Goal: Task Accomplishment & Management: Manage account settings

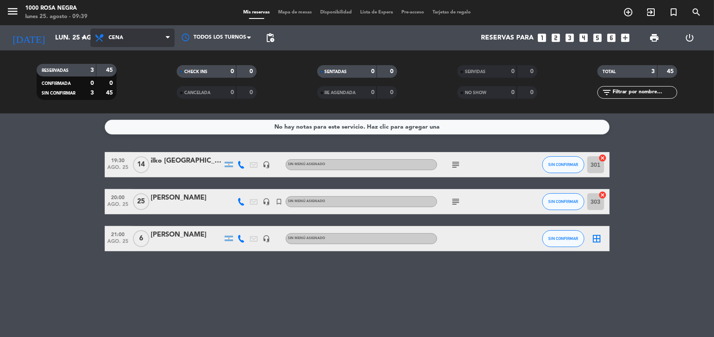
click at [111, 38] on span "Cena" at bounding box center [116, 38] width 15 height 6
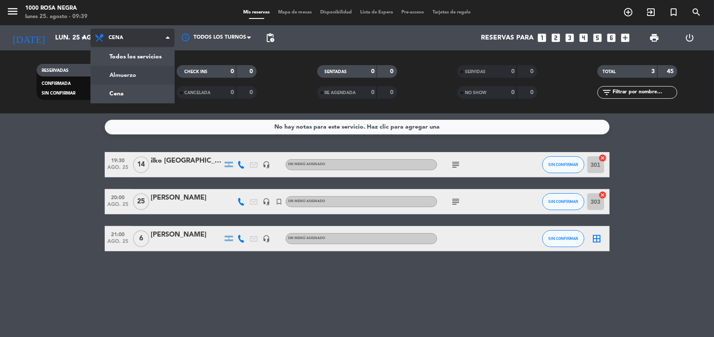
click at [113, 74] on div "menu 1000 [PERSON_NAME] Negra lunes 25. agosto - 09:39 Mis reservas Mapa de mes…" at bounding box center [357, 57] width 714 height 114
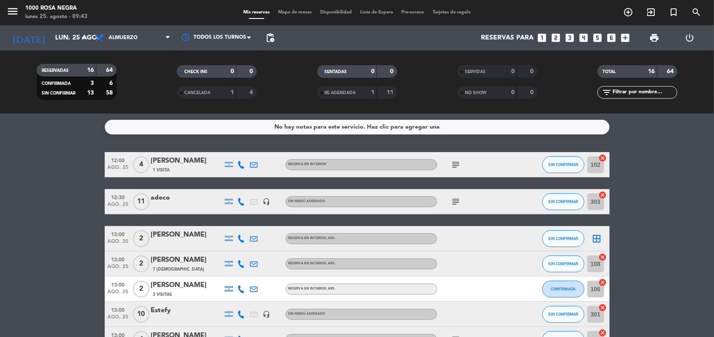
click at [598, 237] on icon "border_all" at bounding box center [597, 239] width 10 height 10
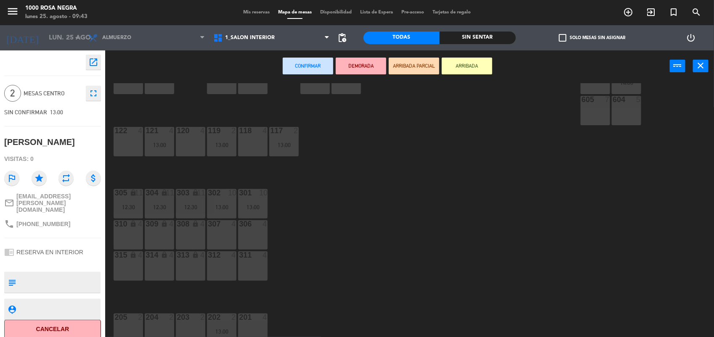
scroll to position [100, 0]
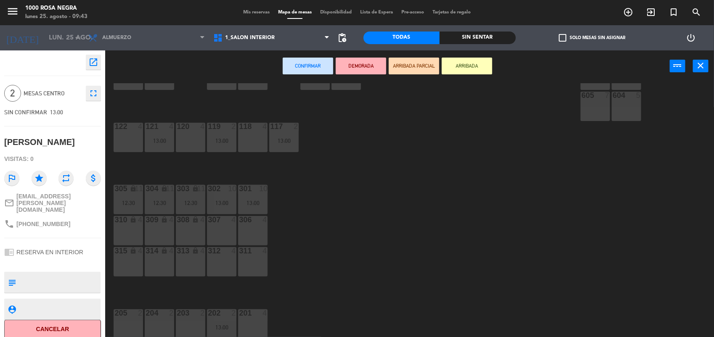
click at [192, 326] on div "203 2" at bounding box center [190, 324] width 29 height 29
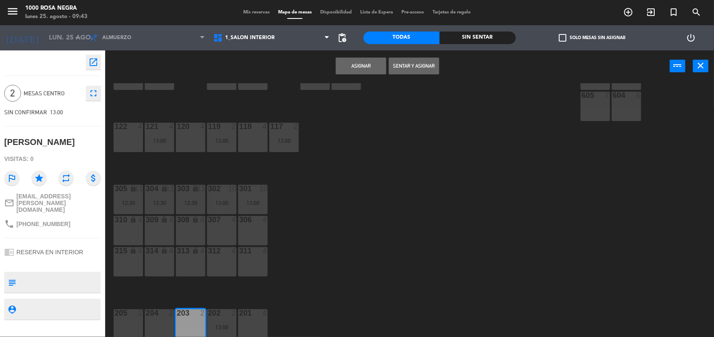
click at [356, 63] on button "Asignar" at bounding box center [361, 66] width 50 height 17
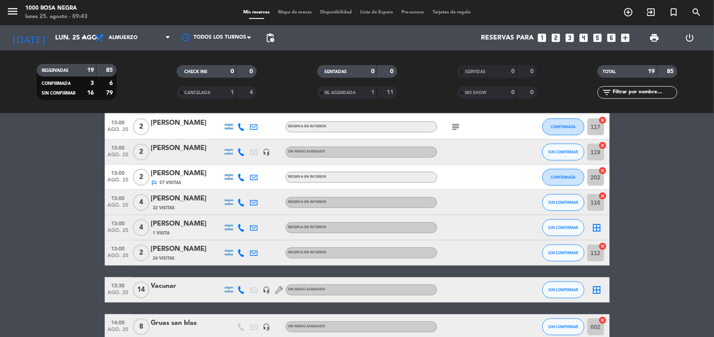
scroll to position [383, 0]
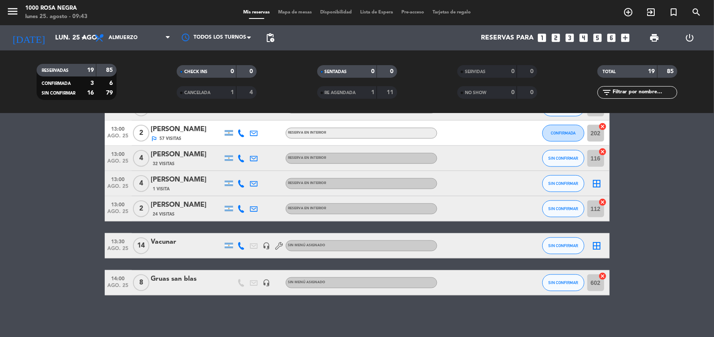
click at [596, 246] on icon "border_all" at bounding box center [597, 246] width 10 height 10
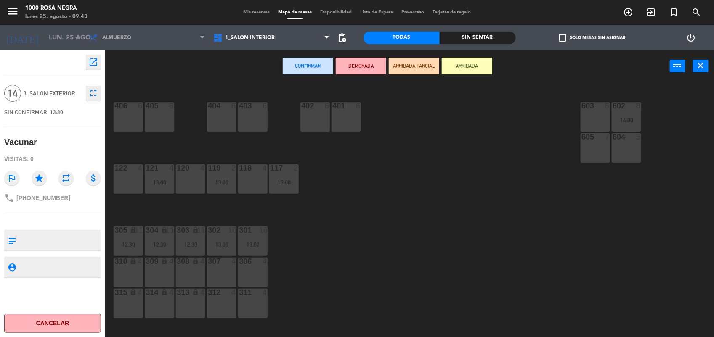
scroll to position [59, 0]
click at [191, 299] on div "313 lock 4" at bounding box center [190, 302] width 29 height 29
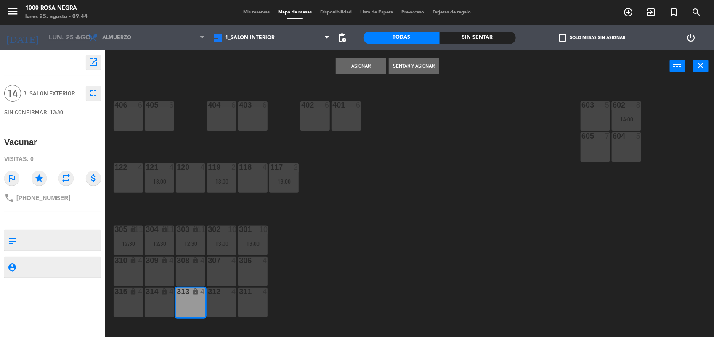
click at [163, 297] on div "314 lock 4" at bounding box center [159, 302] width 29 height 29
click at [129, 299] on div "315 lock 4" at bounding box center [128, 302] width 29 height 29
click at [355, 66] on button "Asignar" at bounding box center [361, 66] width 50 height 17
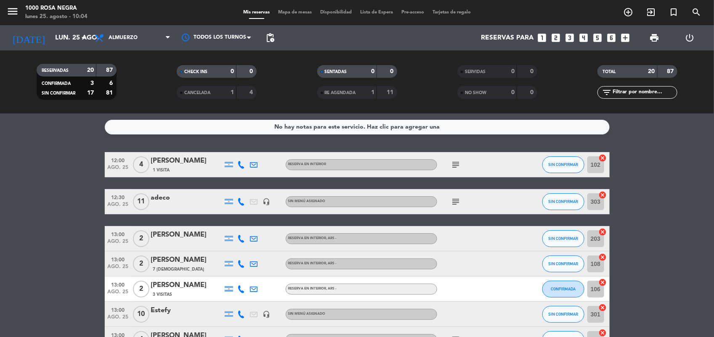
click at [457, 167] on icon "subject" at bounding box center [456, 165] width 10 height 10
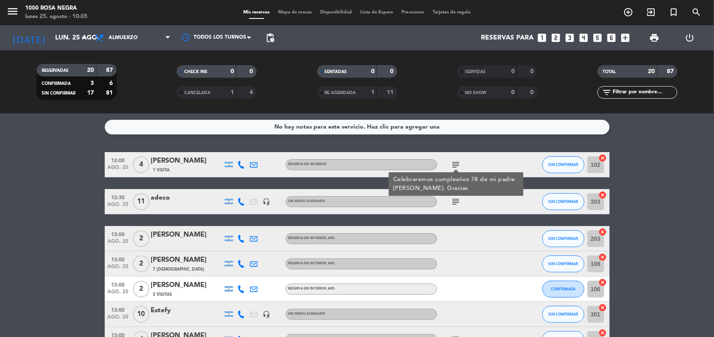
click at [453, 199] on icon "subject" at bounding box center [456, 202] width 10 height 10
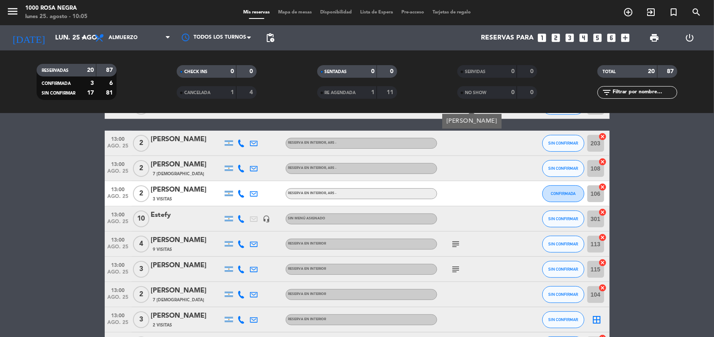
scroll to position [97, 0]
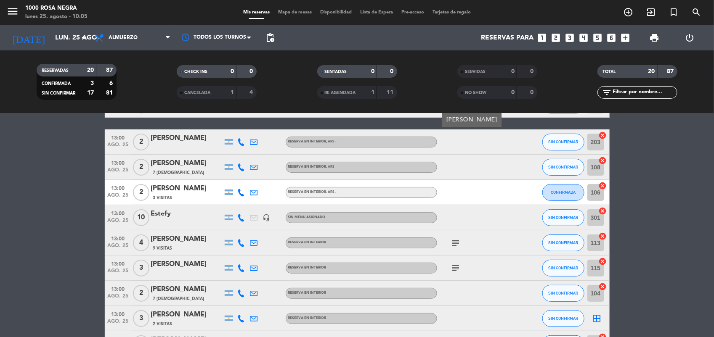
click at [453, 242] on icon "subject" at bounding box center [456, 243] width 10 height 10
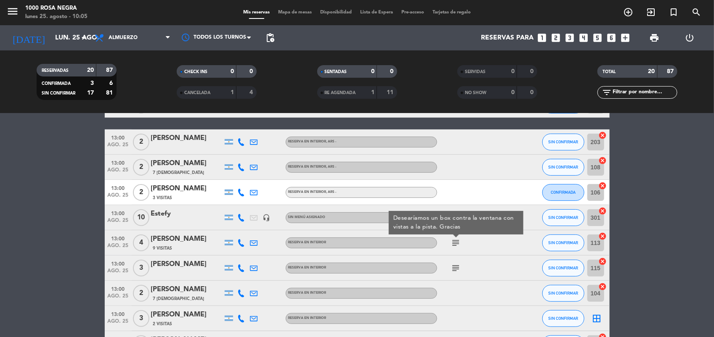
click at [454, 266] on icon "subject" at bounding box center [456, 268] width 10 height 10
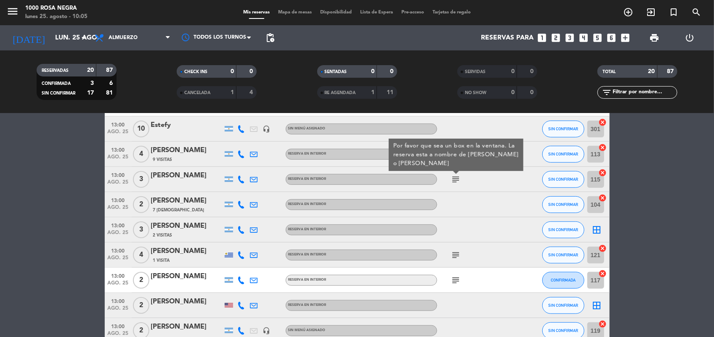
scroll to position [193, 0]
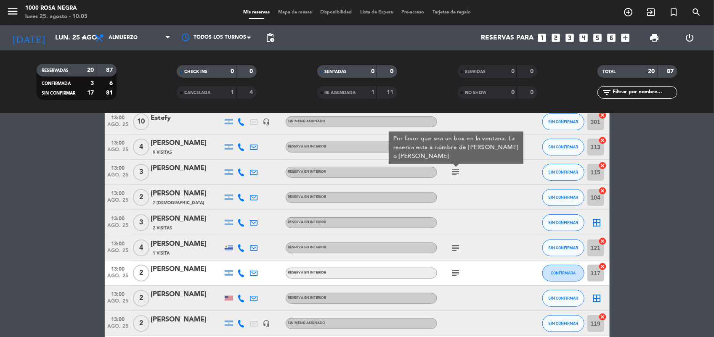
click at [455, 249] on icon "subject" at bounding box center [456, 248] width 10 height 10
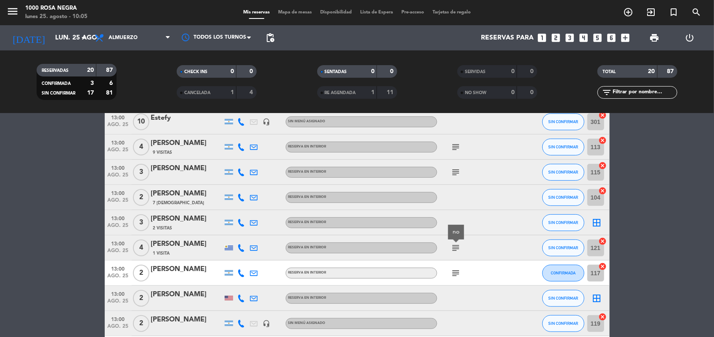
scroll to position [244, 0]
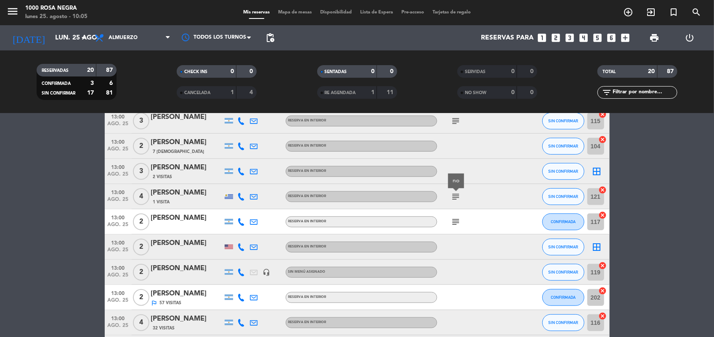
click at [451, 221] on icon "subject" at bounding box center [456, 222] width 10 height 10
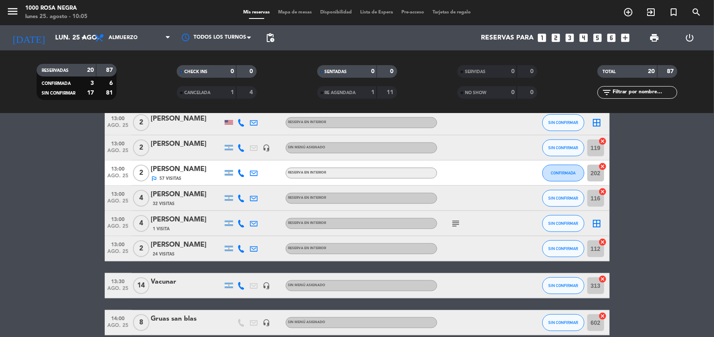
scroll to position [369, 0]
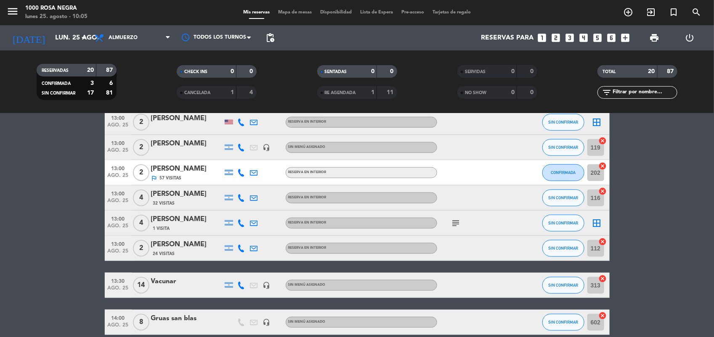
click at [451, 221] on icon "subject" at bounding box center [456, 223] width 10 height 10
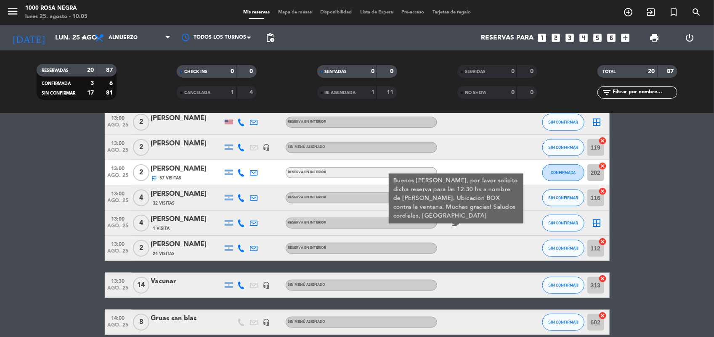
scroll to position [408, 0]
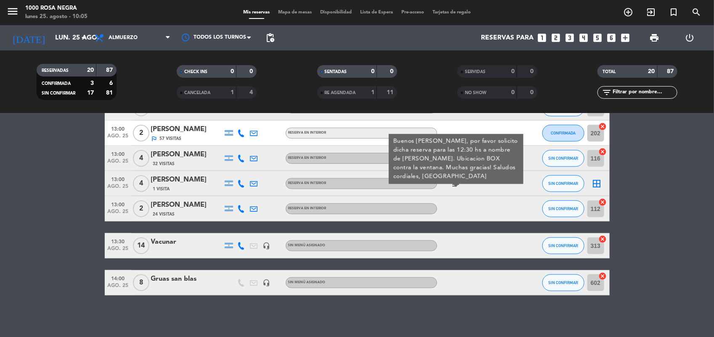
click at [599, 183] on icon "border_all" at bounding box center [597, 184] width 10 height 10
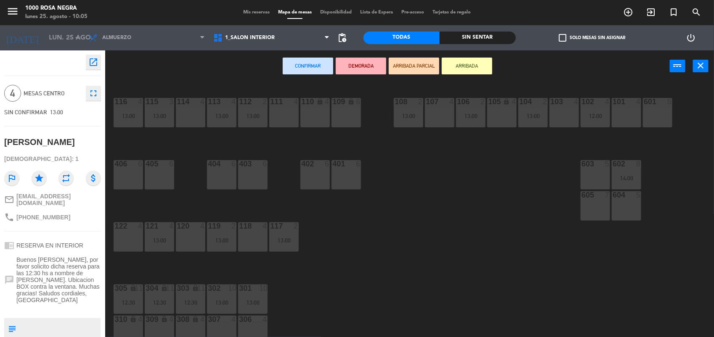
click at [190, 108] on div "114 4" at bounding box center [190, 112] width 29 height 29
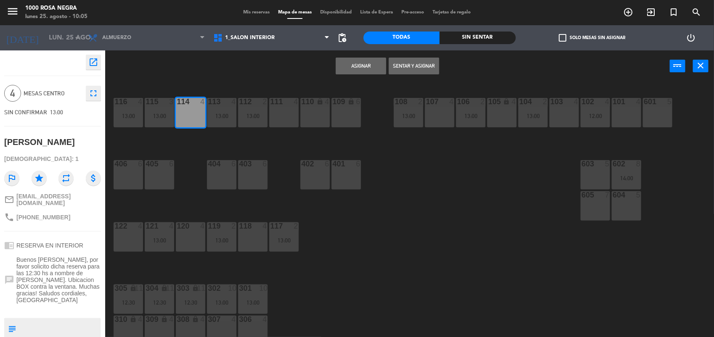
click at [350, 64] on button "Asignar" at bounding box center [361, 66] width 50 height 17
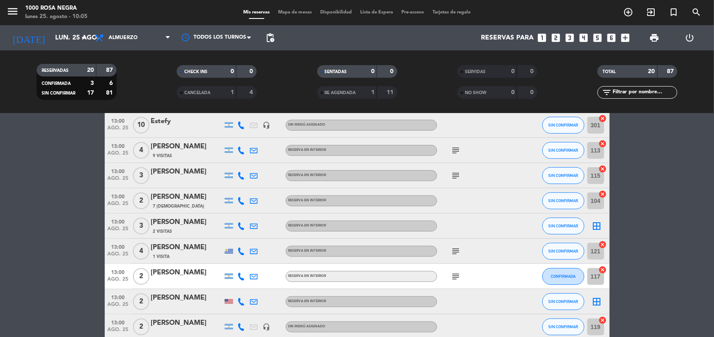
scroll to position [193, 0]
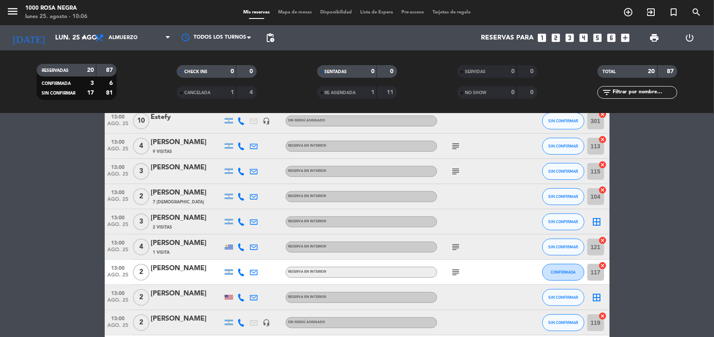
click at [597, 221] on icon "border_all" at bounding box center [597, 222] width 10 height 10
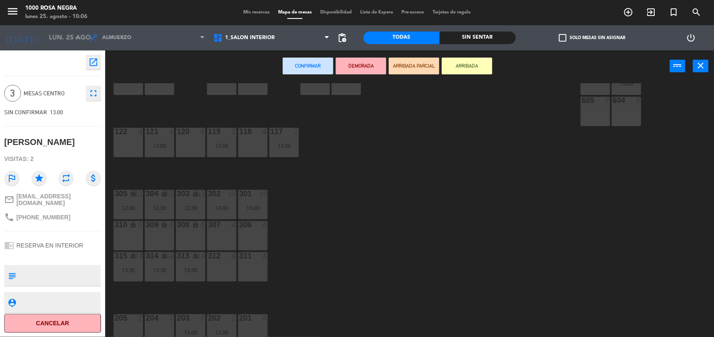
scroll to position [95, 0]
drag, startPoint x: 278, startPoint y: 299, endPoint x: 273, endPoint y: 314, distance: 16.1
click at [273, 314] on div "116 4 13:00 115 3 13:00 114 4 13:00 113 4 13:00 112 2 13:00 111 4 110 lock 4 10…" at bounding box center [412, 210] width 601 height 255
click at [258, 142] on div "118 4" at bounding box center [252, 141] width 29 height 29
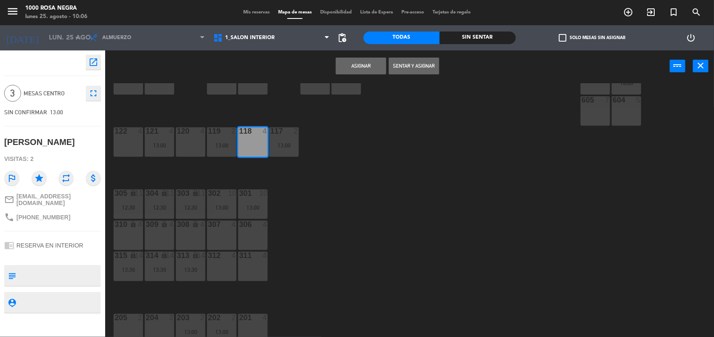
click at [341, 64] on button "Asignar" at bounding box center [361, 66] width 50 height 17
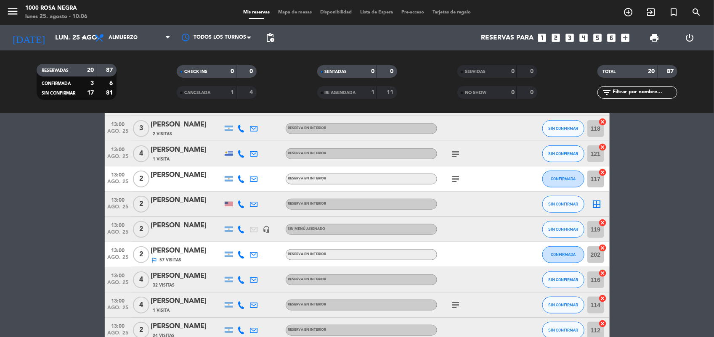
scroll to position [286, 0]
click at [598, 206] on icon "border_all" at bounding box center [597, 205] width 10 height 10
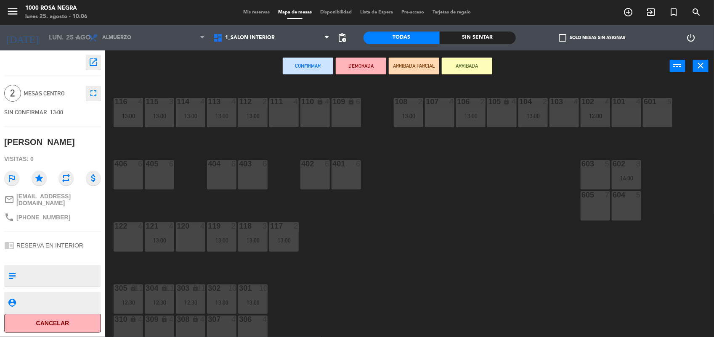
click at [127, 232] on div "122 4" at bounding box center [128, 236] width 29 height 29
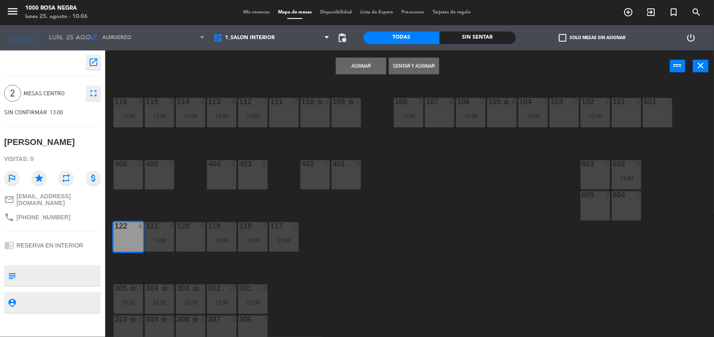
click at [360, 62] on button "Asignar" at bounding box center [361, 66] width 50 height 17
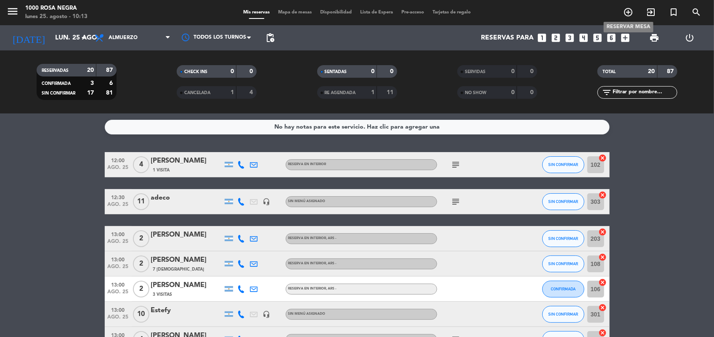
click at [628, 9] on icon "add_circle_outline" at bounding box center [628, 12] width 10 height 10
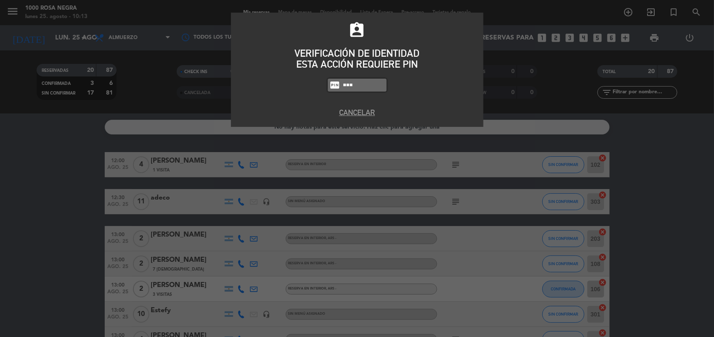
type input "6874"
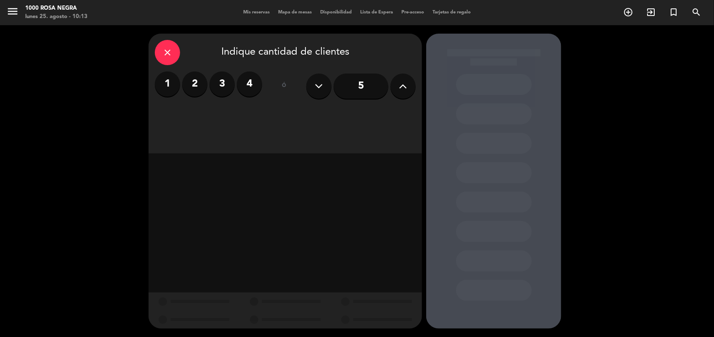
click at [408, 86] on button at bounding box center [402, 86] width 25 height 25
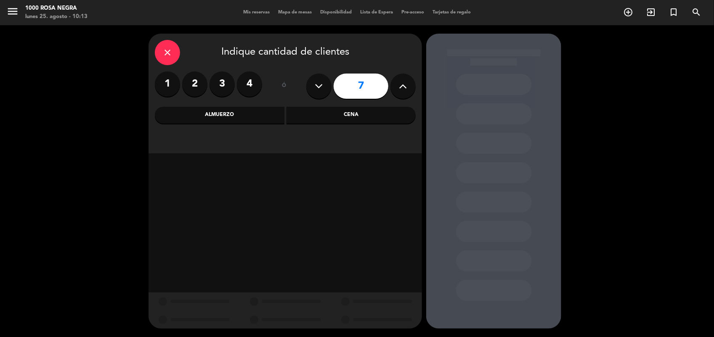
click at [408, 86] on button at bounding box center [402, 86] width 25 height 25
type input "10"
click at [215, 119] on div "Almuerzo" at bounding box center [220, 115] width 130 height 17
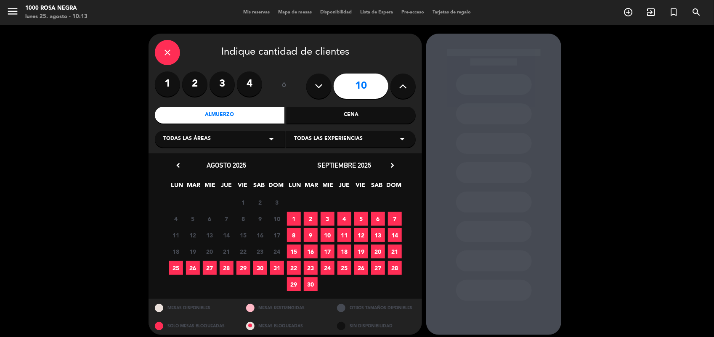
click at [173, 268] on span "25" at bounding box center [176, 268] width 14 height 14
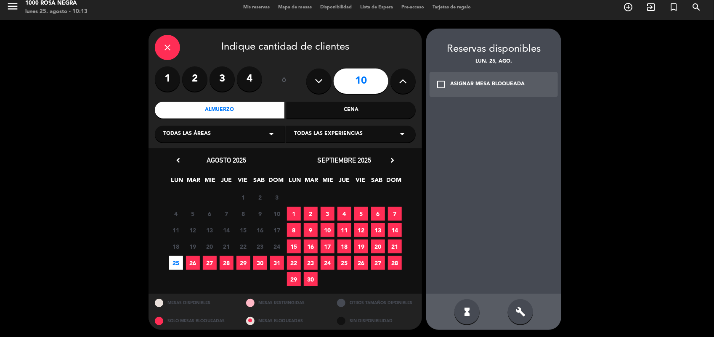
click at [526, 302] on div "build" at bounding box center [520, 311] width 25 height 25
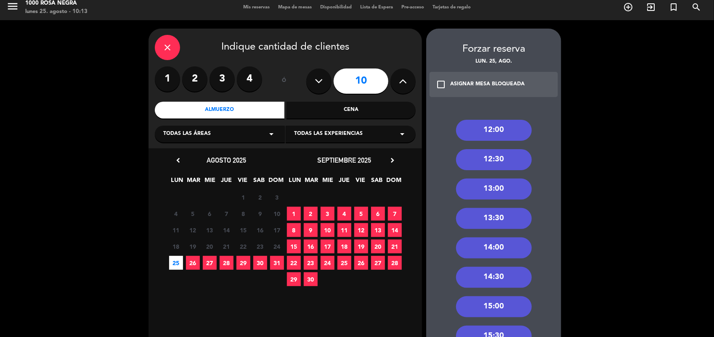
click at [489, 194] on div "13:00" at bounding box center [494, 189] width 76 height 21
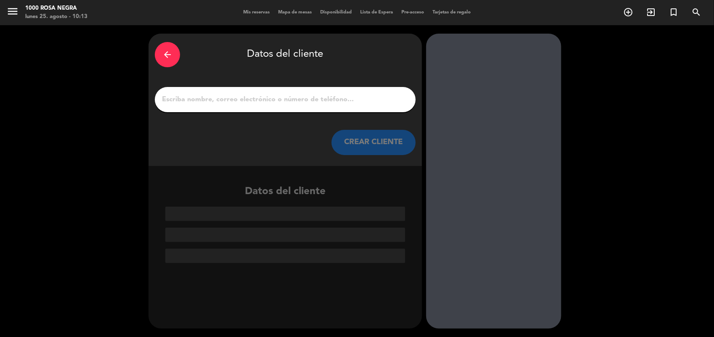
scroll to position [0, 0]
click at [253, 101] on input "1" at bounding box center [285, 100] width 248 height 12
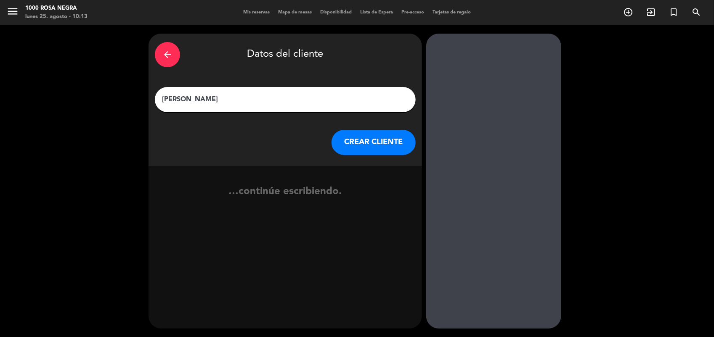
type input "[PERSON_NAME]"
click at [372, 150] on button "CREAR CLIENTE" at bounding box center [373, 142] width 84 height 25
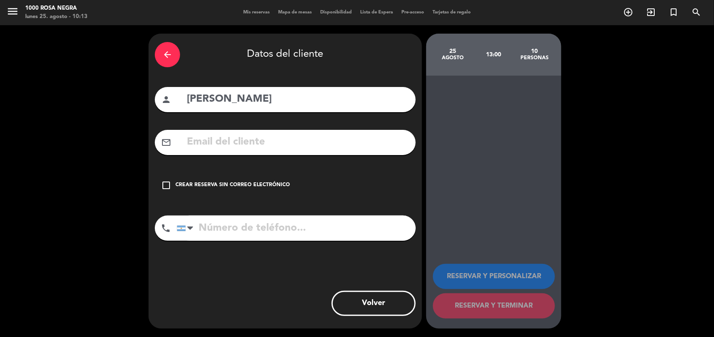
click at [301, 188] on div "check_box_outline_blank Crear reserva sin correo electrónico" at bounding box center [285, 185] width 261 height 25
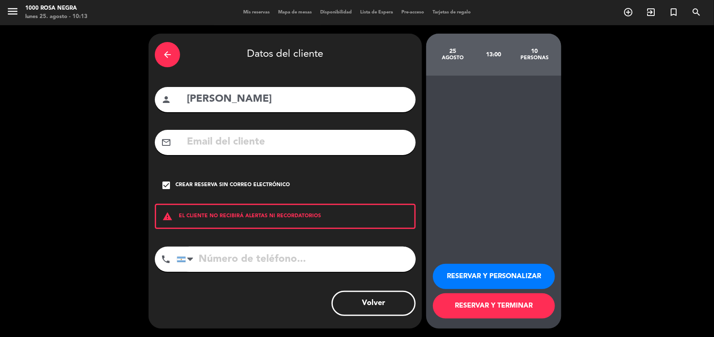
click at [262, 266] on input "tel" at bounding box center [296, 259] width 239 height 25
type input "1151014583"
click at [481, 295] on button "RESERVAR Y TERMINAR" at bounding box center [494, 306] width 122 height 25
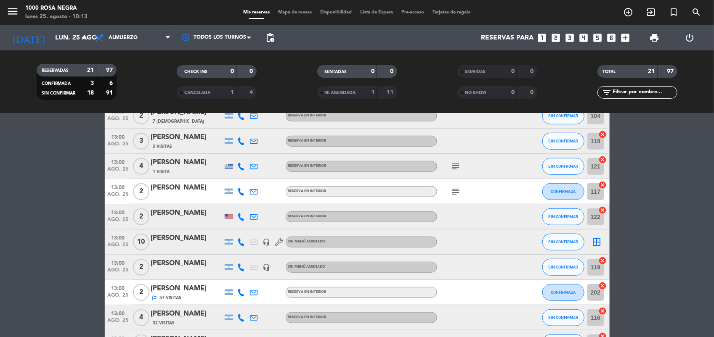
scroll to position [289, 0]
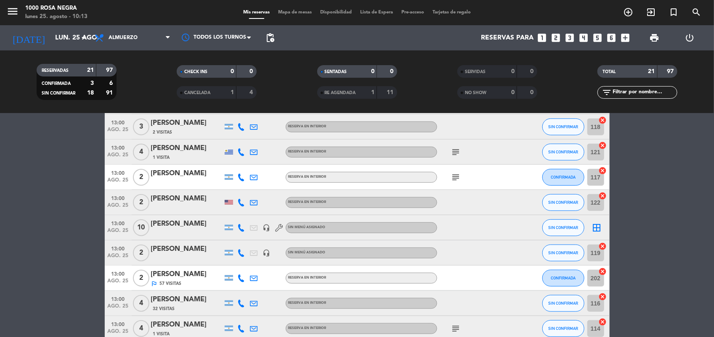
click at [597, 228] on icon "border_all" at bounding box center [597, 228] width 10 height 10
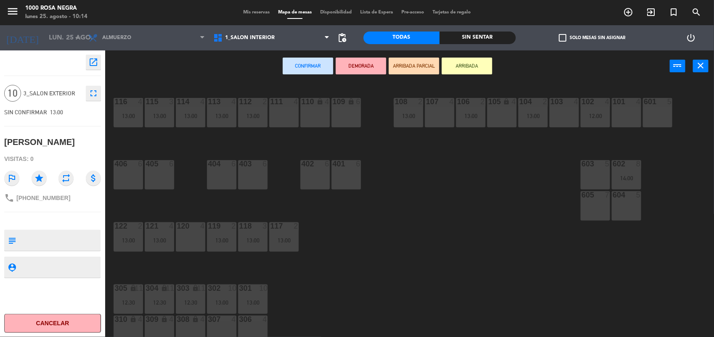
scroll to position [100, 0]
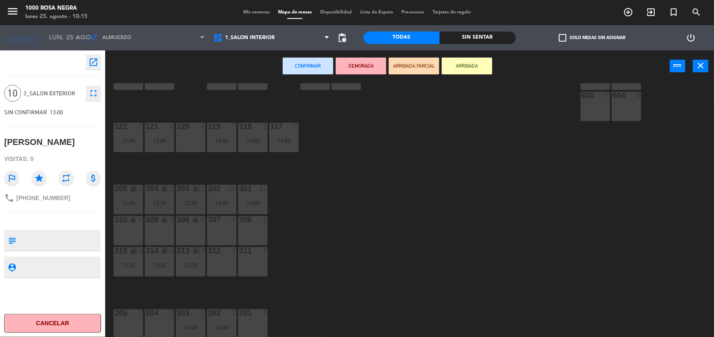
click at [252, 259] on div "311 4" at bounding box center [252, 261] width 29 height 29
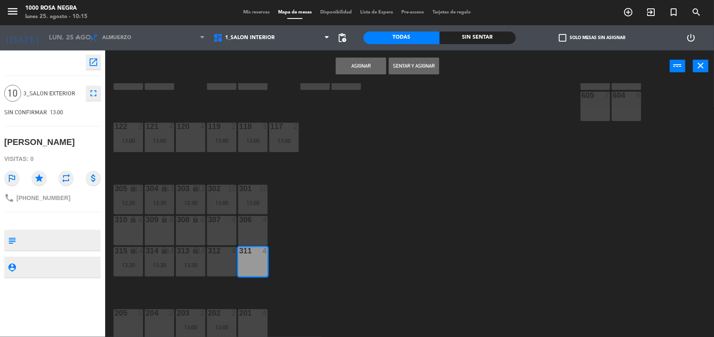
click at [222, 257] on div "312 4" at bounding box center [221, 261] width 29 height 29
click at [367, 67] on button "Asignar" at bounding box center [361, 66] width 50 height 17
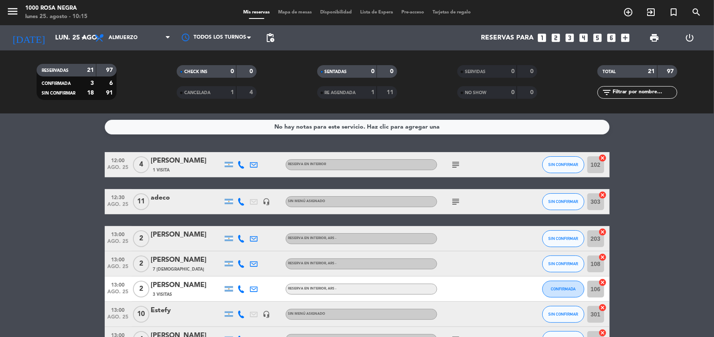
click at [300, 11] on span "Mapa de mesas" at bounding box center [295, 12] width 42 height 5
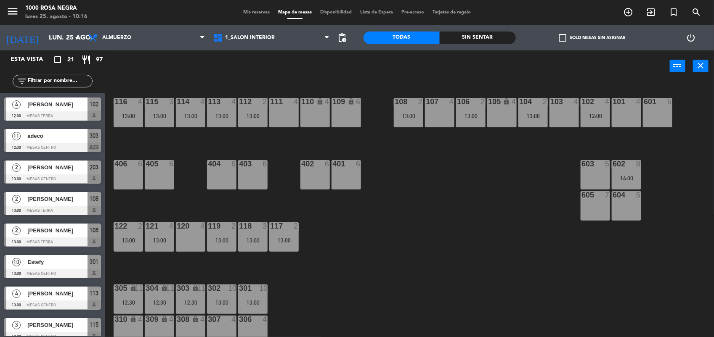
scroll to position [46, 0]
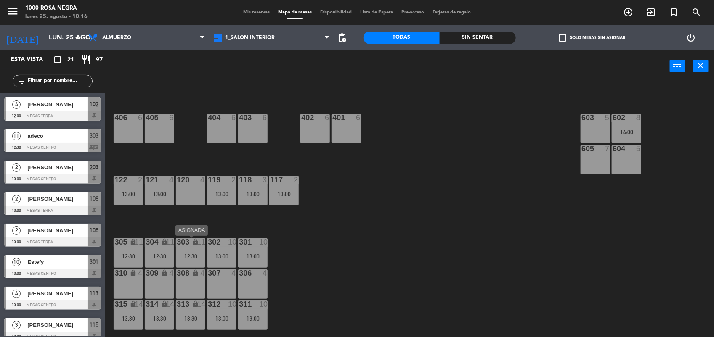
click at [196, 254] on div "12:30" at bounding box center [190, 257] width 29 height 6
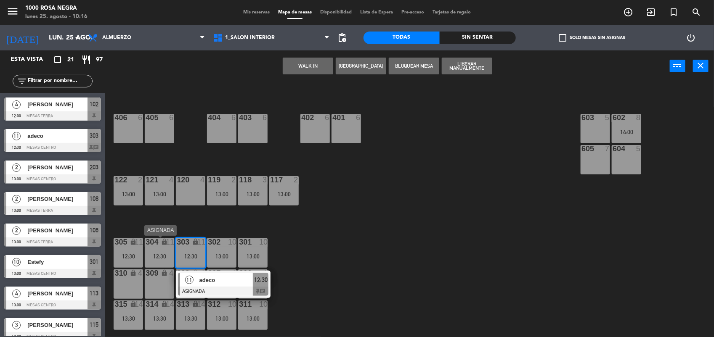
click at [159, 254] on div "12:30" at bounding box center [159, 257] width 29 height 6
click at [122, 251] on div "305 lock 11 12:30" at bounding box center [128, 252] width 29 height 29
click at [118, 259] on div "12:30" at bounding box center [128, 257] width 29 height 6
click at [141, 217] on div "116 4 13:00 115 3 13:00 114 4 13:00 113 4 13:00 112 2 13:00 111 4 110 lock 4 10…" at bounding box center [412, 210] width 601 height 255
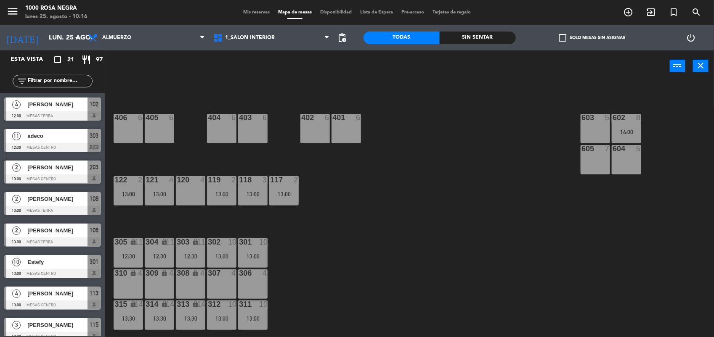
click at [120, 251] on div "305 lock 11 12:30" at bounding box center [128, 252] width 29 height 29
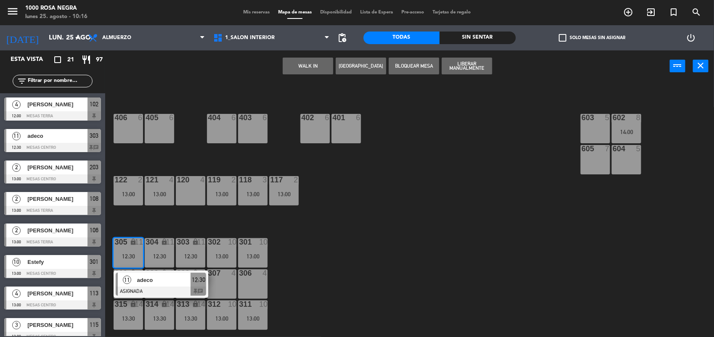
click at [151, 254] on div "12:30" at bounding box center [159, 257] width 29 height 6
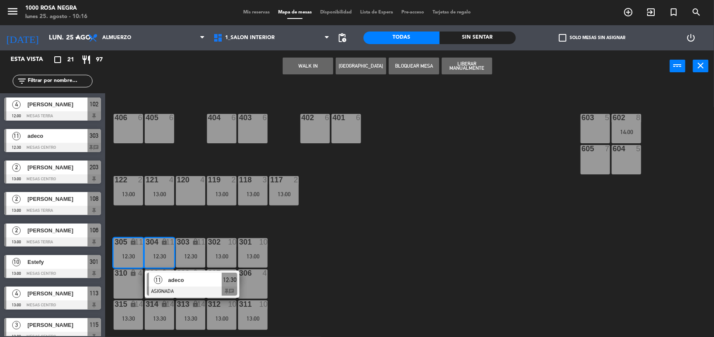
click at [193, 256] on div "12:30" at bounding box center [190, 257] width 29 height 6
click at [217, 254] on div "13:00" at bounding box center [221, 257] width 29 height 6
click at [257, 249] on div "301 10 13:00" at bounding box center [252, 252] width 29 height 29
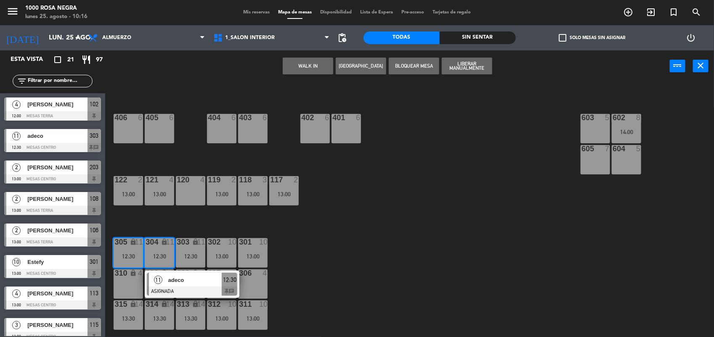
click at [326, 234] on div "116 4 13:00 115 3 13:00 114 4 13:00 113 4 13:00 112 2 13:00 111 4 110 lock 4 10…" at bounding box center [412, 210] width 601 height 255
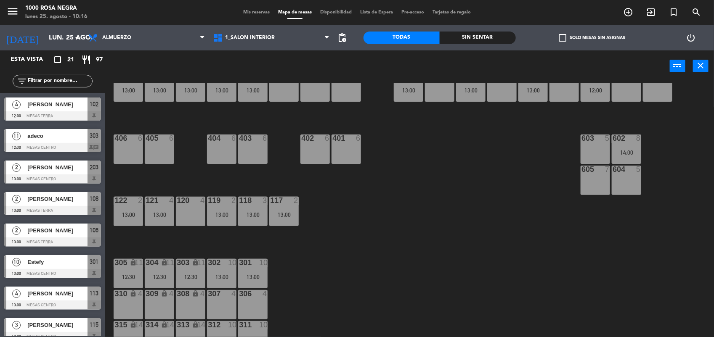
scroll to position [26, 0]
click at [191, 277] on div "12:30" at bounding box center [190, 277] width 29 height 6
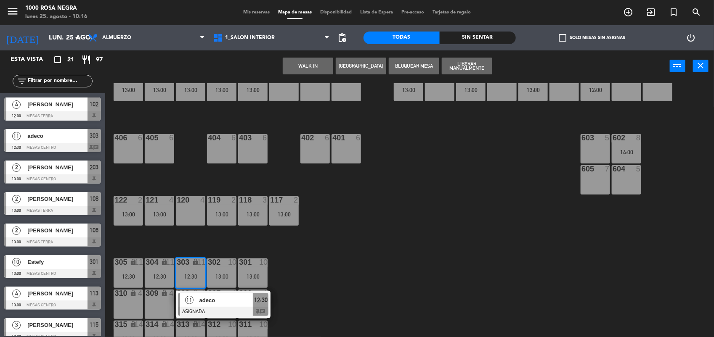
click at [195, 300] on div "11" at bounding box center [189, 300] width 18 height 14
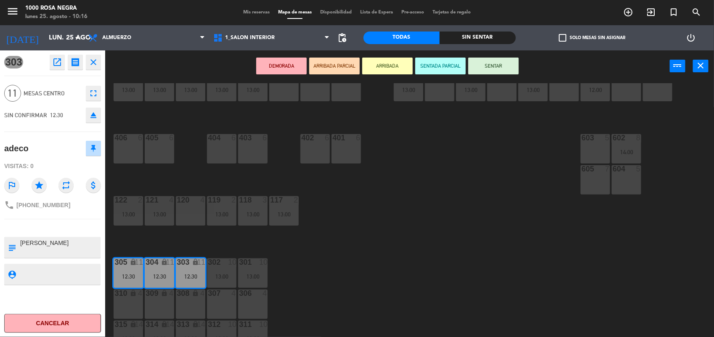
click at [222, 268] on div "302 10 13:00" at bounding box center [221, 273] width 29 height 29
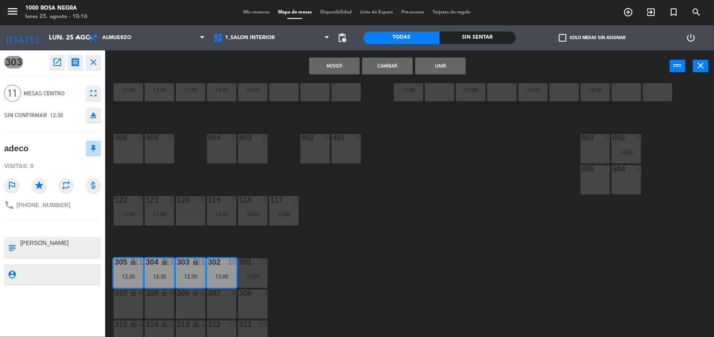
click at [246, 267] on div "301 10 13:00" at bounding box center [252, 273] width 29 height 29
click at [380, 65] on button "Cambiar" at bounding box center [387, 66] width 50 height 17
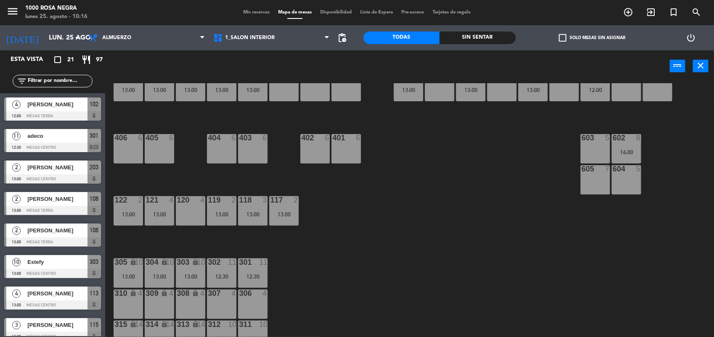
click at [395, 237] on div "116 4 13:00 115 3 13:00 114 4 13:00 113 4 13:00 112 2 13:00 111 4 110 lock 4 10…" at bounding box center [412, 210] width 601 height 255
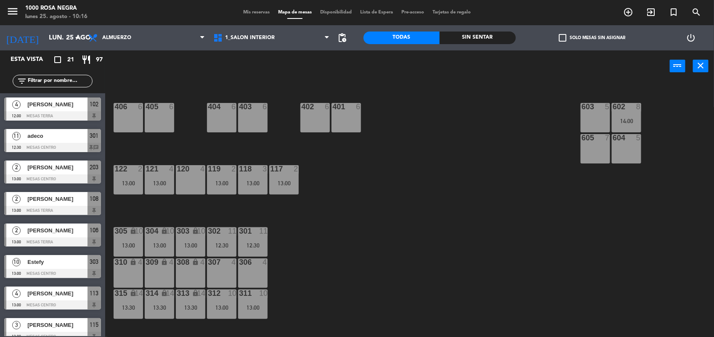
scroll to position [58, 0]
click at [628, 11] on icon "add_circle_outline" at bounding box center [628, 12] width 10 height 10
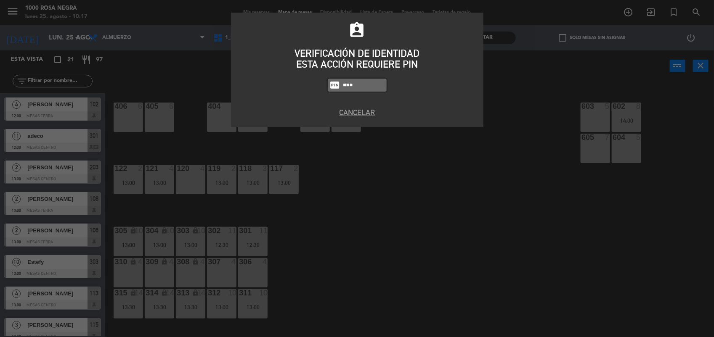
type input "5508"
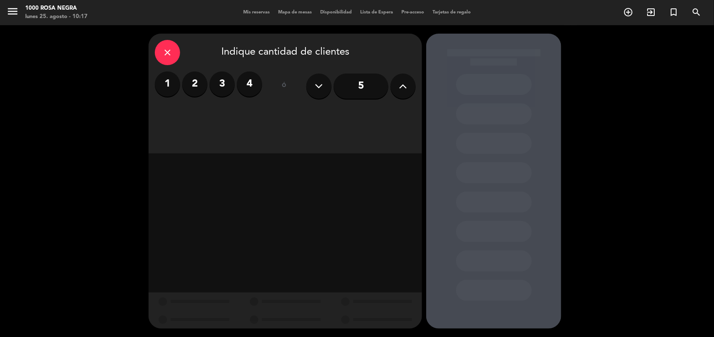
click at [193, 85] on label "2" at bounding box center [194, 83] width 25 height 25
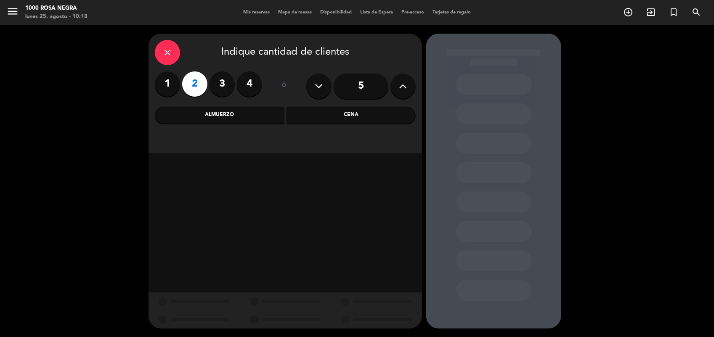
click at [262, 114] on div "Almuerzo" at bounding box center [220, 115] width 130 height 17
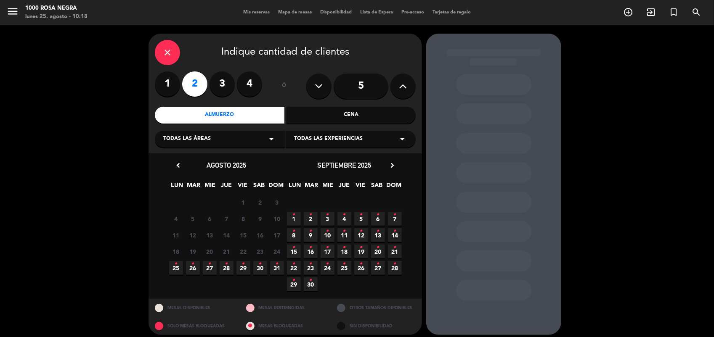
click at [188, 266] on span "26 •" at bounding box center [193, 268] width 14 height 14
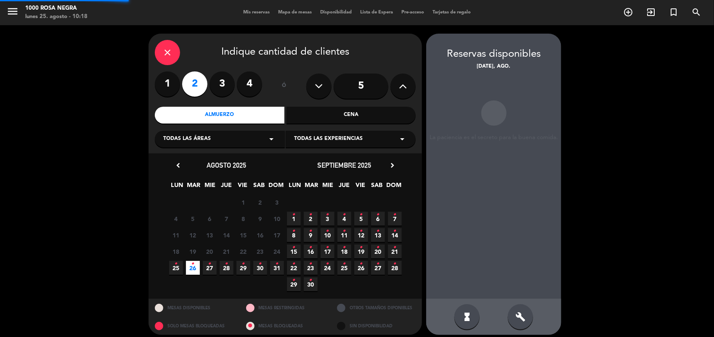
scroll to position [5, 0]
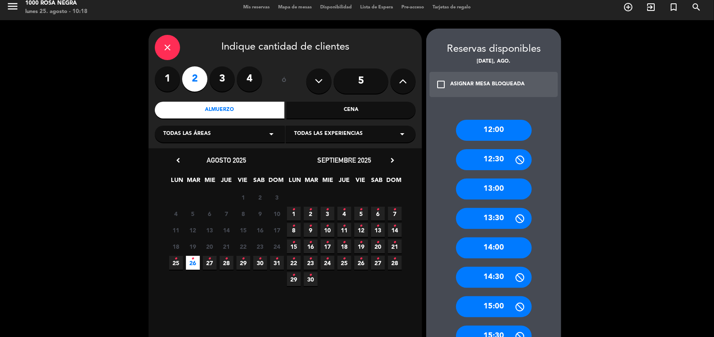
click at [501, 217] on div "13:30" at bounding box center [494, 218] width 76 height 21
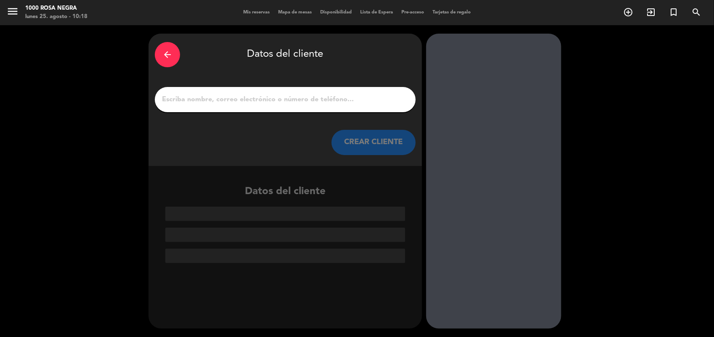
scroll to position [0, 0]
click at [169, 51] on icon "arrow_back" at bounding box center [167, 55] width 10 height 10
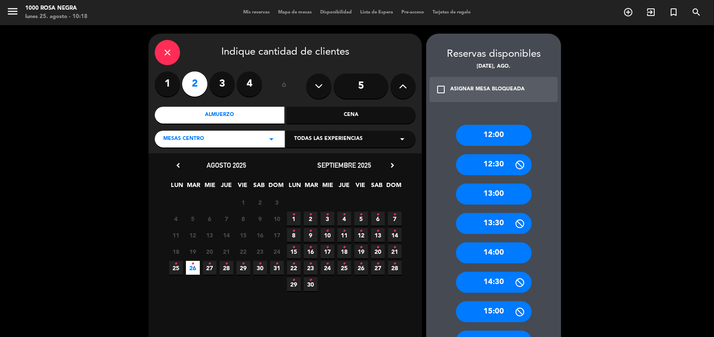
click at [488, 196] on div "13:00" at bounding box center [494, 194] width 76 height 21
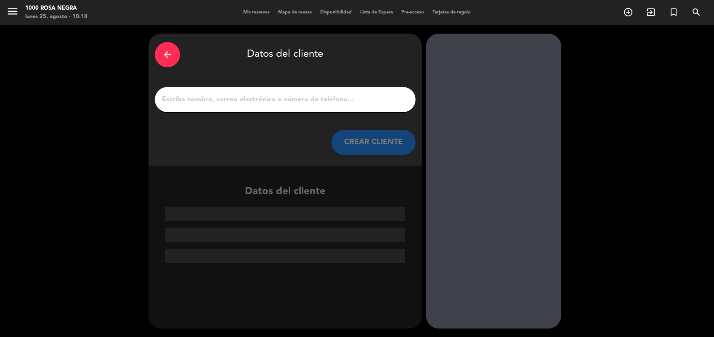
click at [346, 104] on input "1" at bounding box center [285, 100] width 248 height 12
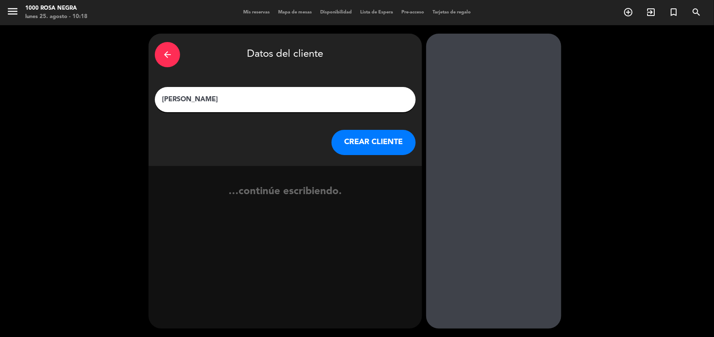
type input "[PERSON_NAME]"
click at [397, 150] on button "CREAR CLIENTE" at bounding box center [373, 142] width 84 height 25
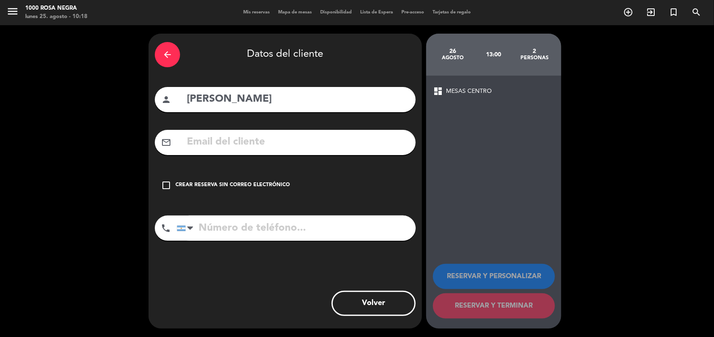
click at [244, 221] on input "tel" at bounding box center [296, 228] width 239 height 25
type input "1163055044"
click at [167, 186] on icon "check_box_outline_blank" at bounding box center [166, 185] width 10 height 10
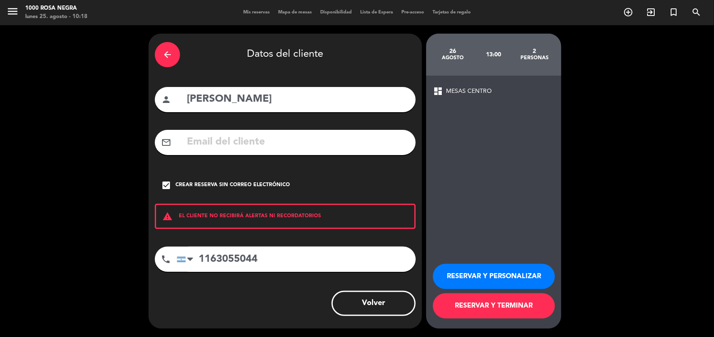
click at [495, 303] on button "RESERVAR Y TERMINAR" at bounding box center [494, 306] width 122 height 25
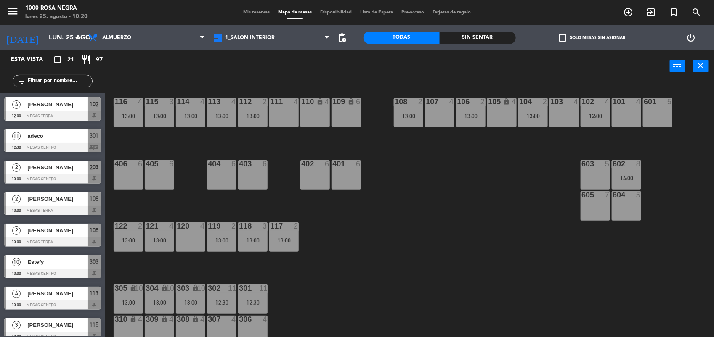
scroll to position [100, 0]
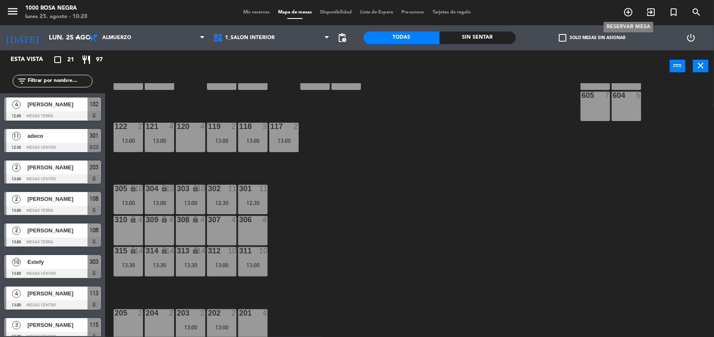
click at [627, 13] on icon "add_circle_outline" at bounding box center [628, 12] width 10 height 10
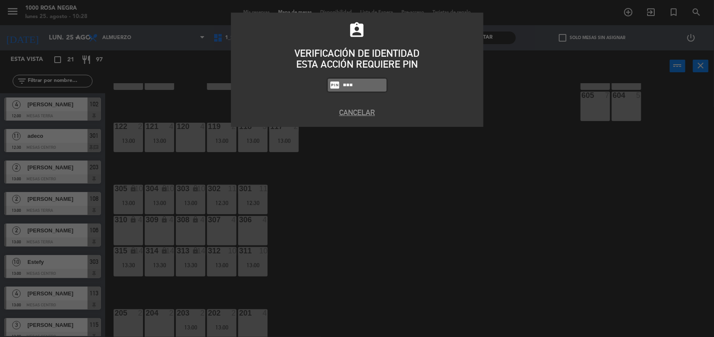
type input "6874"
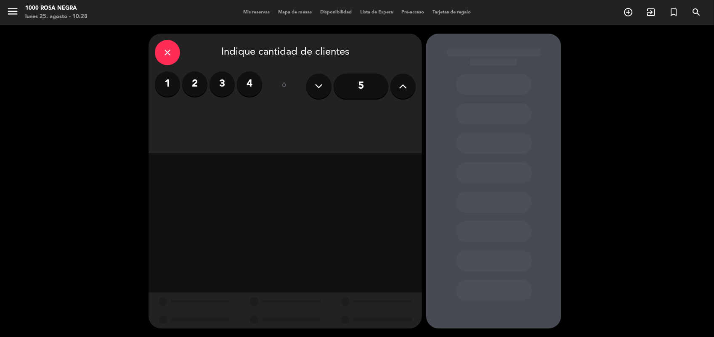
click at [362, 85] on input "5" at bounding box center [361, 86] width 55 height 25
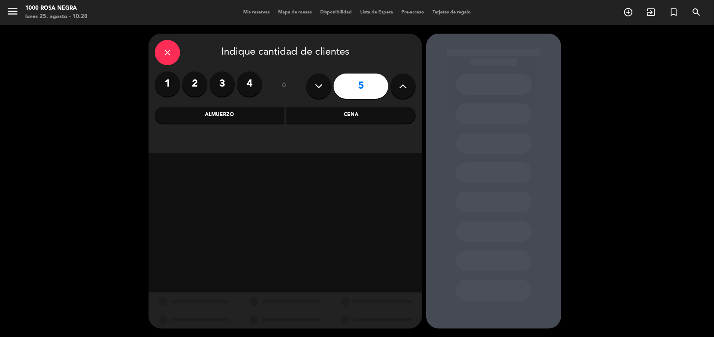
click at [343, 117] on div "Cena" at bounding box center [351, 115] width 130 height 17
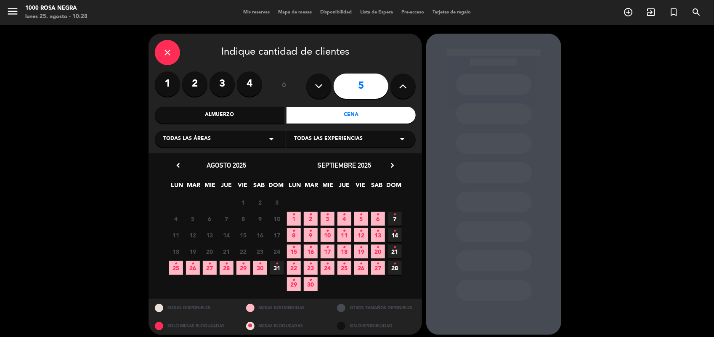
click at [175, 262] on icon "•" at bounding box center [176, 263] width 3 height 13
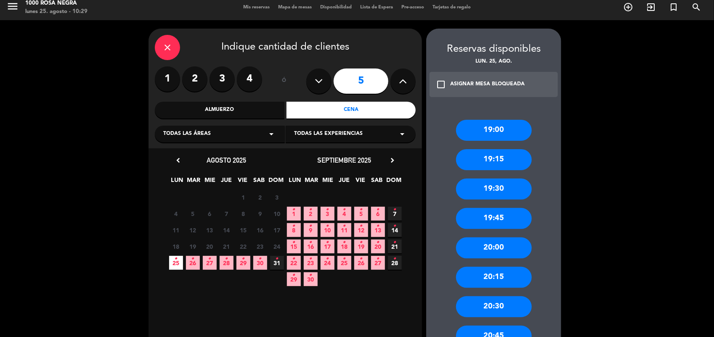
scroll to position [39, 0]
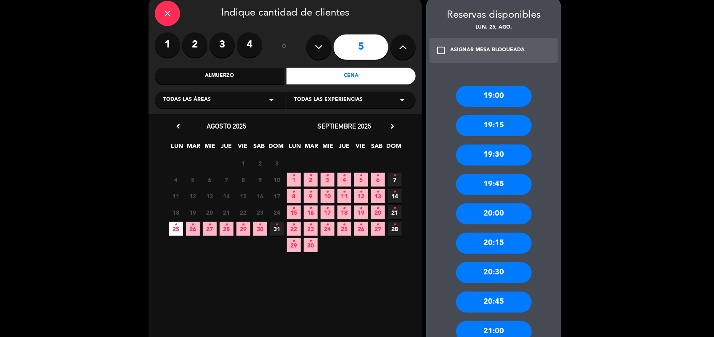
click at [494, 270] on div "20:30" at bounding box center [494, 272] width 76 height 21
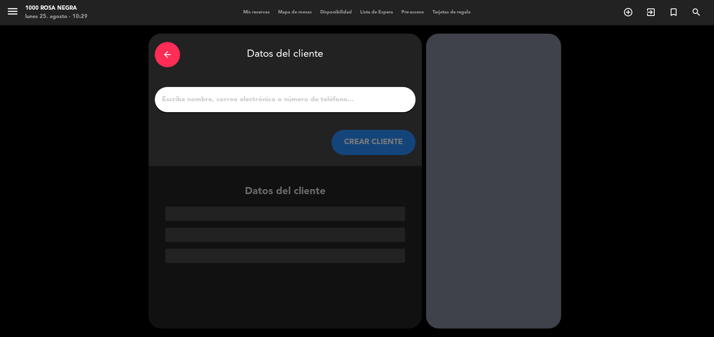
scroll to position [0, 0]
click at [217, 100] on input "1" at bounding box center [285, 100] width 248 height 12
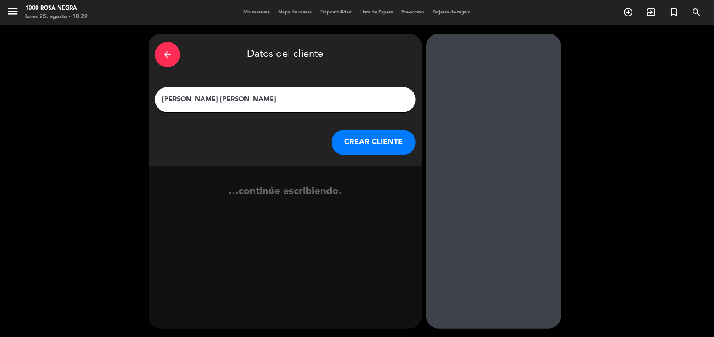
type input "[PERSON_NAME] [PERSON_NAME]"
click at [347, 150] on button "CREAR CLIENTE" at bounding box center [373, 142] width 84 height 25
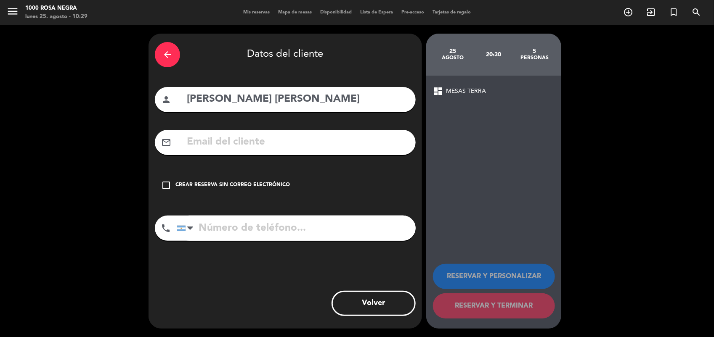
click at [228, 180] on div "check_box_outline_blank Crear reserva sin correo electrónico" at bounding box center [285, 185] width 261 height 25
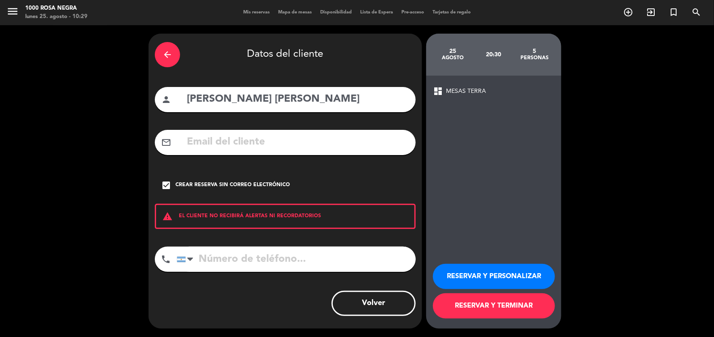
click at [205, 259] on input "tel" at bounding box center [296, 259] width 239 height 25
type input "1143993122"
click at [488, 274] on button "RESERVAR Y PERSONALIZAR" at bounding box center [494, 276] width 122 height 25
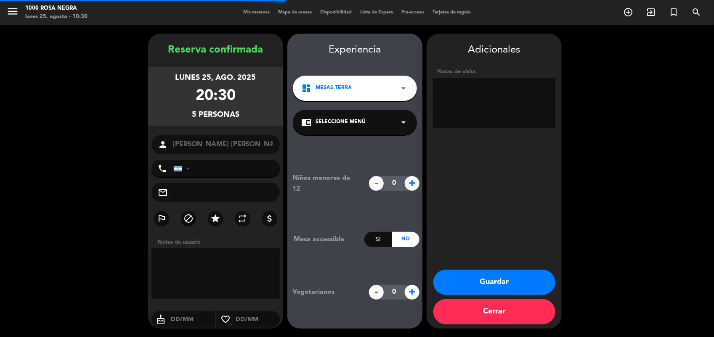
type input "[PHONE_NUMBER]"
click at [453, 91] on textarea at bounding box center [494, 103] width 122 height 50
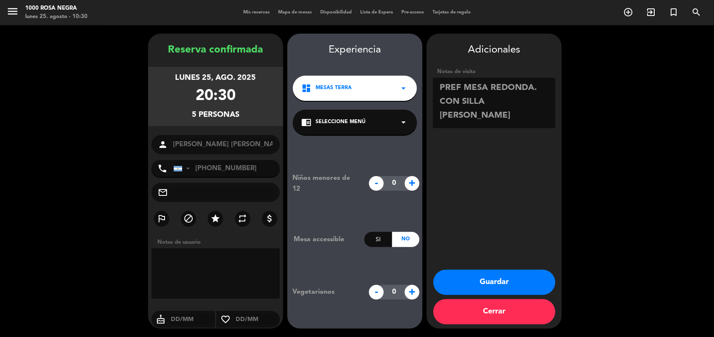
type textarea "PREF MESA REDONDA. CON SILLA [PERSON_NAME]"
click at [478, 281] on button "Guardar" at bounding box center [494, 282] width 122 height 25
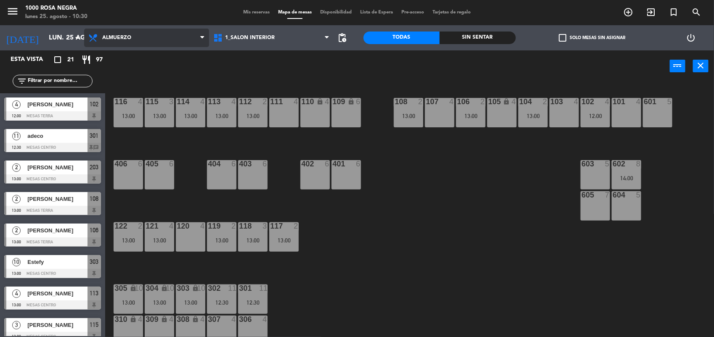
click at [198, 34] on span "Almuerzo" at bounding box center [146, 38] width 125 height 19
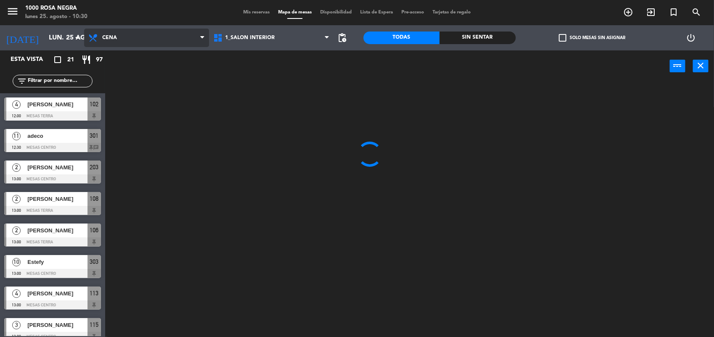
click at [137, 84] on ng-component "menu 1000 [PERSON_NAME] Negra lunes 25. agosto - 10:30 Mis reservas Mapa de mes…" at bounding box center [357, 169] width 714 height 339
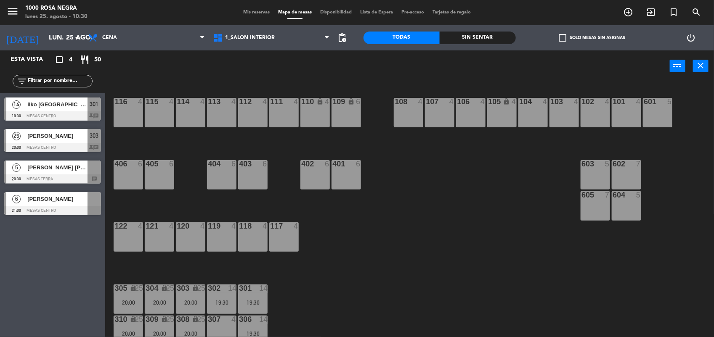
click at [57, 167] on span "[PERSON_NAME] [PERSON_NAME]" at bounding box center [57, 167] width 60 height 9
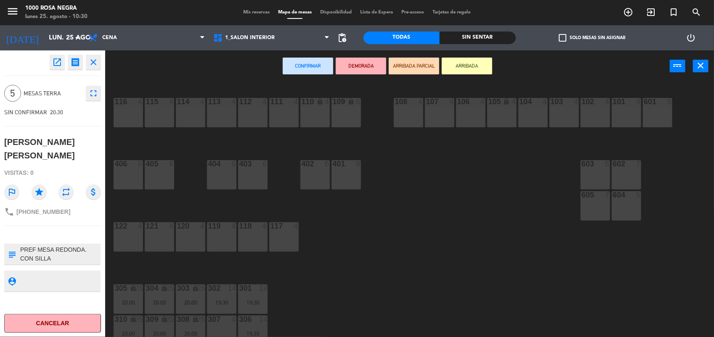
click at [588, 171] on div "603 5" at bounding box center [594, 174] width 29 height 29
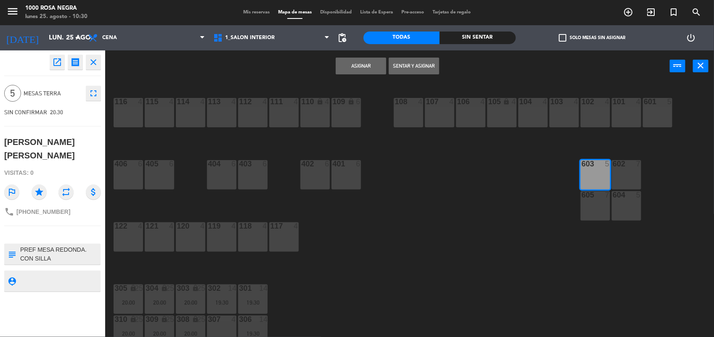
click at [371, 64] on button "Asignar" at bounding box center [361, 66] width 50 height 17
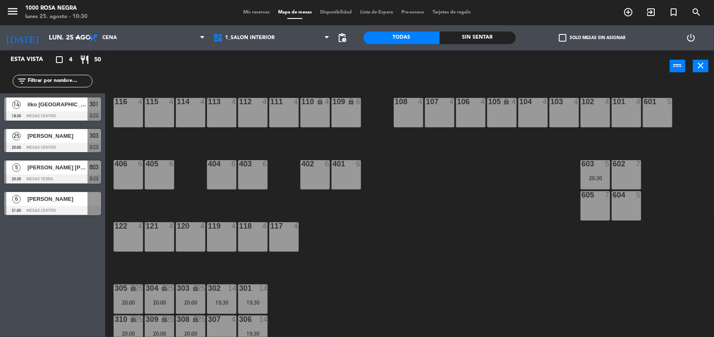
click at [53, 206] on div at bounding box center [52, 210] width 97 height 9
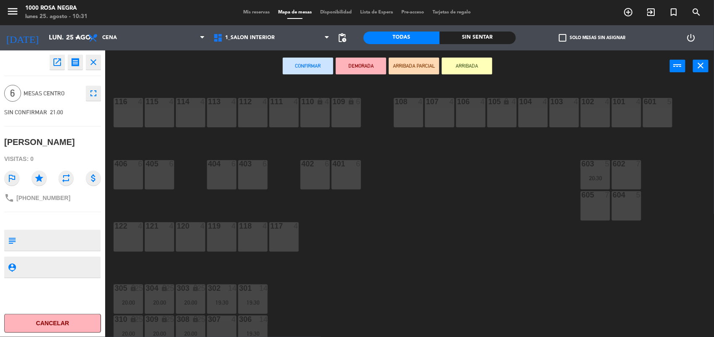
click at [631, 167] on div at bounding box center [627, 164] width 14 height 8
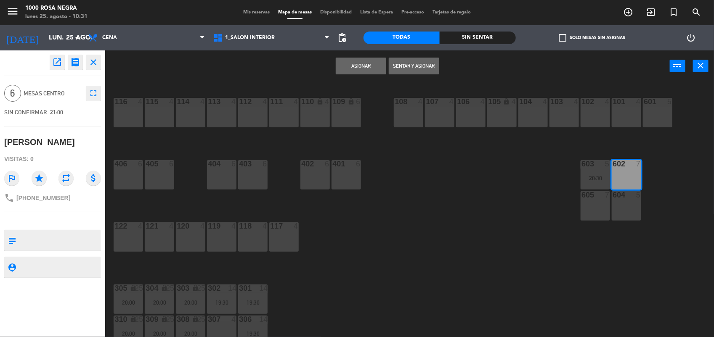
click at [358, 67] on button "Asignar" at bounding box center [361, 66] width 50 height 17
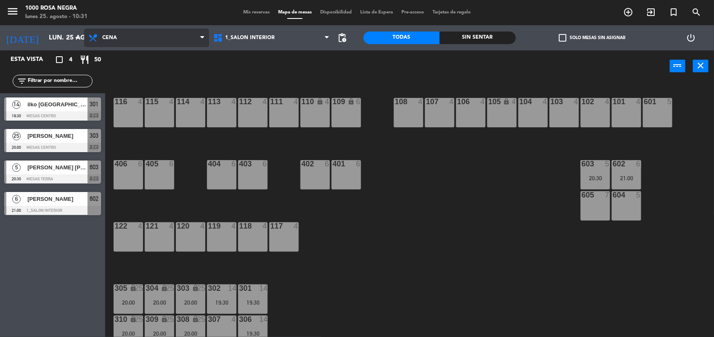
click at [102, 35] on span "Cena" at bounding box center [109, 38] width 15 height 6
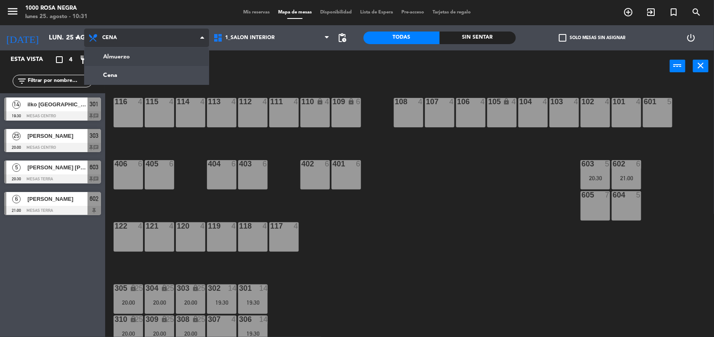
click at [133, 56] on ng-component "menu 1000 [PERSON_NAME] Negra lunes 25. agosto - 10:31 Mis reservas Mapa de mes…" at bounding box center [357, 169] width 714 height 339
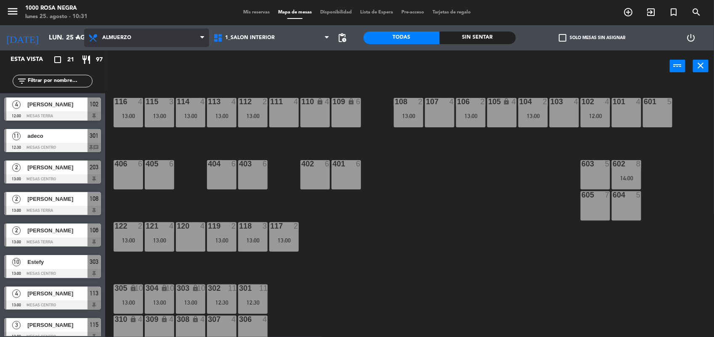
click at [126, 38] on span "Almuerzo" at bounding box center [116, 38] width 29 height 6
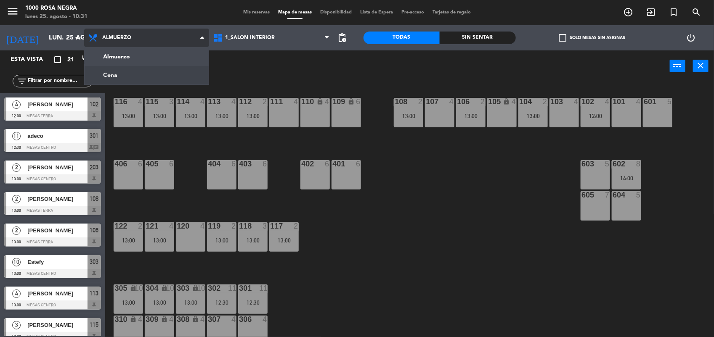
click at [111, 74] on ng-component "menu 1000 [PERSON_NAME] Negra lunes 25. agosto - 10:31 Mis reservas Mapa de mes…" at bounding box center [357, 169] width 714 height 339
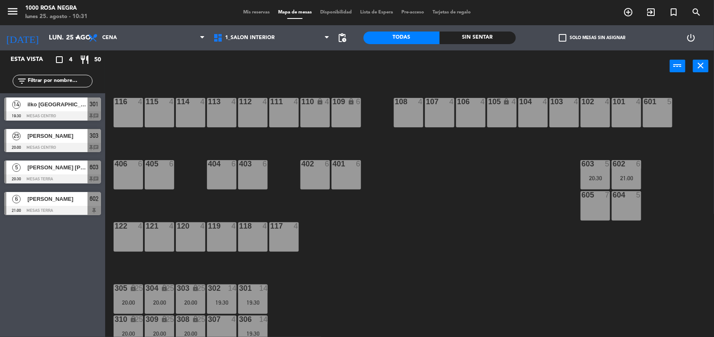
click at [33, 139] on span "[PERSON_NAME]" at bounding box center [57, 136] width 60 height 9
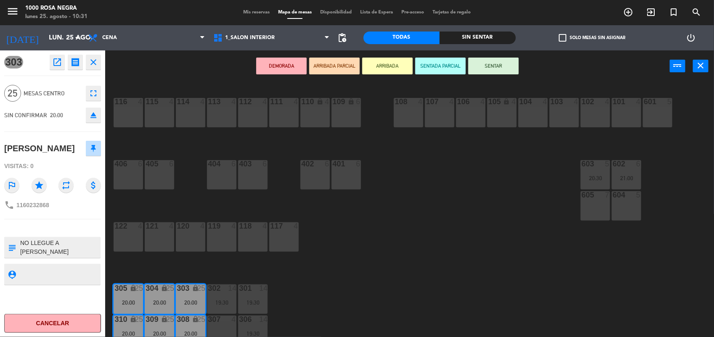
click at [87, 248] on textarea at bounding box center [59, 248] width 80 height 18
type textarea "NO LLEGUE A [PERSON_NAME][GEOGRAPHIC_DATA] QUE SE CORTO Y NO ME PUDE COMUNICAR …"
click at [344, 276] on div "116 4 115 4 114 4 113 4 112 4 111 4 110 lock 4 109 lock 6 108 4 107 4 106 4 105…" at bounding box center [412, 210] width 601 height 255
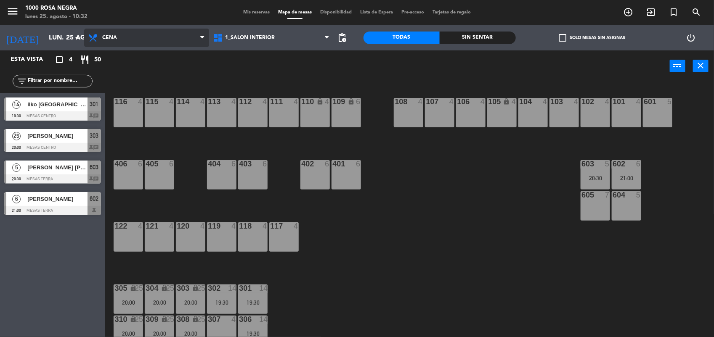
click at [127, 30] on span "Cena" at bounding box center [146, 38] width 125 height 19
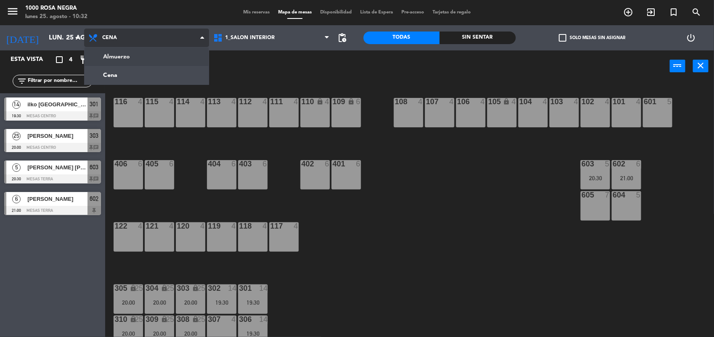
click at [122, 50] on ng-component "menu 1000 [PERSON_NAME] Negra lunes 25. agosto - 10:32 Mis reservas Mapa de mes…" at bounding box center [357, 169] width 714 height 339
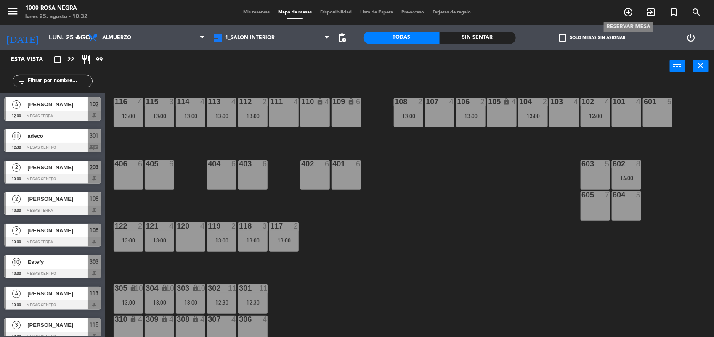
click at [623, 13] on icon "add_circle_outline" at bounding box center [628, 12] width 10 height 10
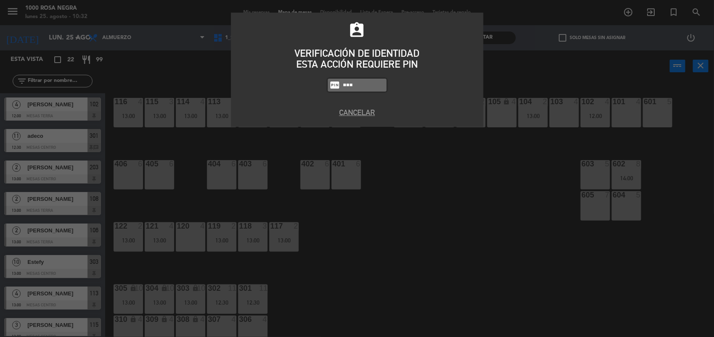
type input "6874"
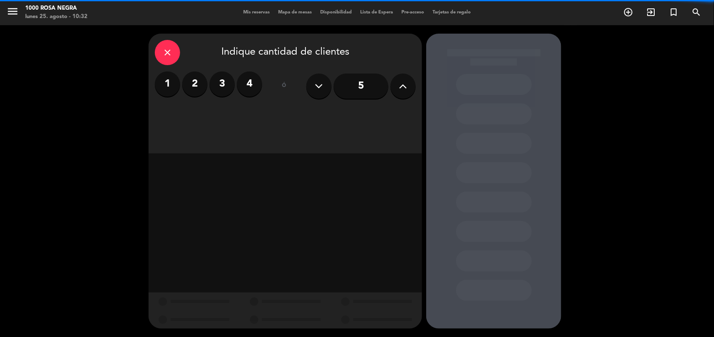
click at [404, 85] on icon at bounding box center [403, 86] width 8 height 13
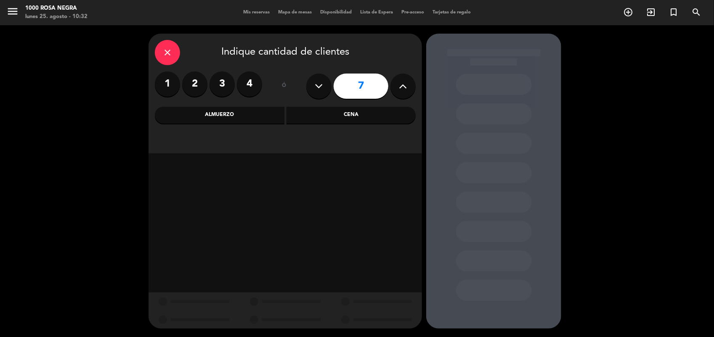
click at [207, 112] on div "Almuerzo" at bounding box center [220, 115] width 130 height 17
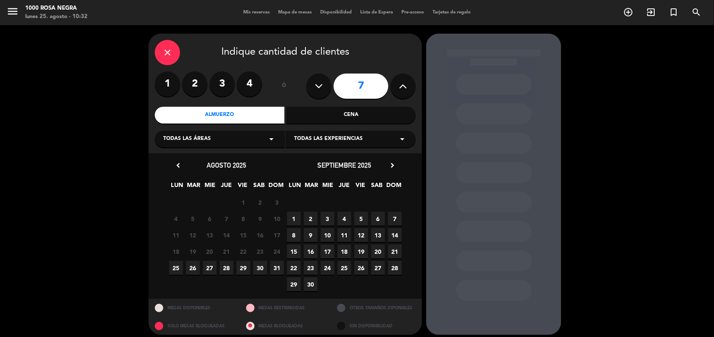
click at [173, 264] on span "25" at bounding box center [176, 268] width 14 height 14
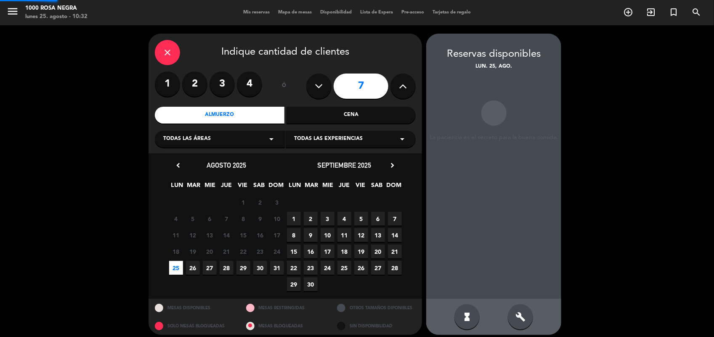
scroll to position [5, 0]
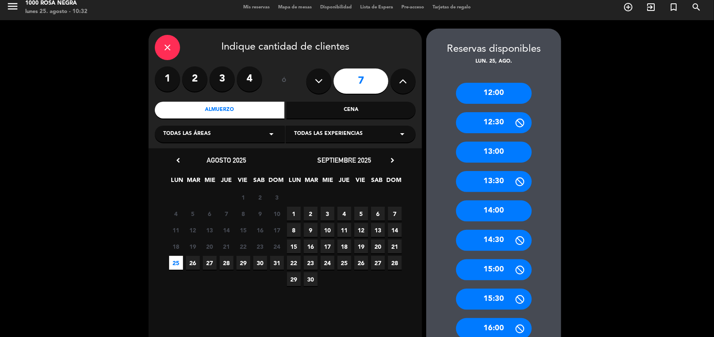
click at [495, 158] on div "13:00" at bounding box center [494, 152] width 76 height 21
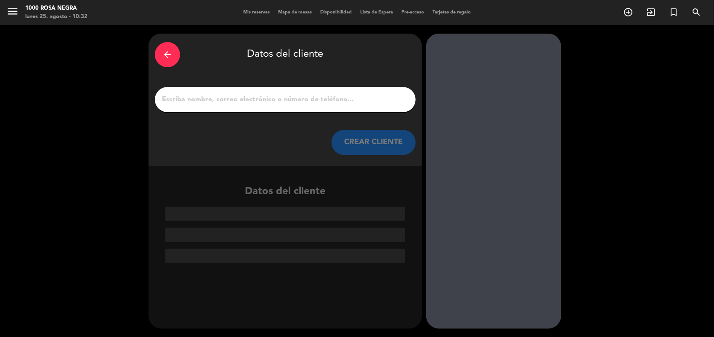
click at [204, 102] on input "1" at bounding box center [285, 100] width 248 height 12
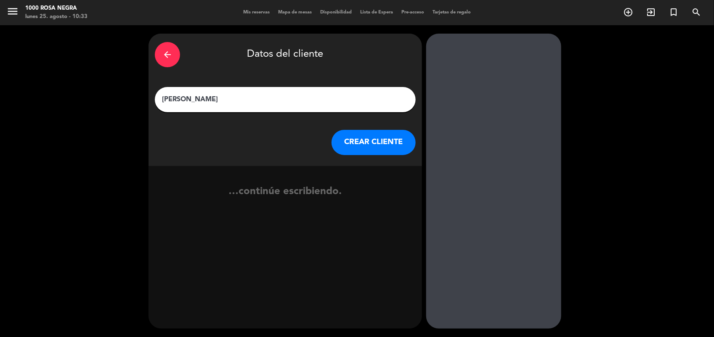
type input "[PERSON_NAME]"
click at [362, 144] on button "CREAR CLIENTE" at bounding box center [373, 142] width 84 height 25
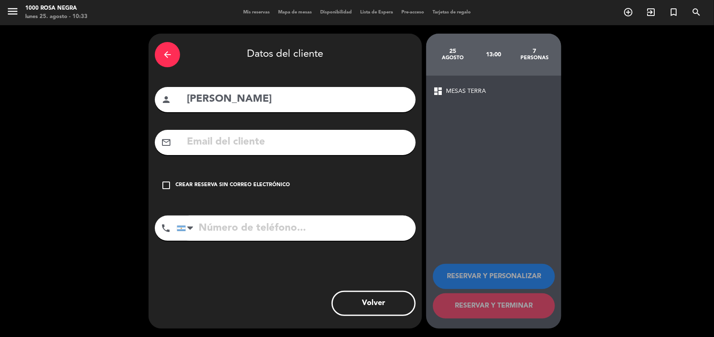
click at [252, 181] on div "Crear reserva sin correo electrónico" at bounding box center [232, 185] width 114 height 8
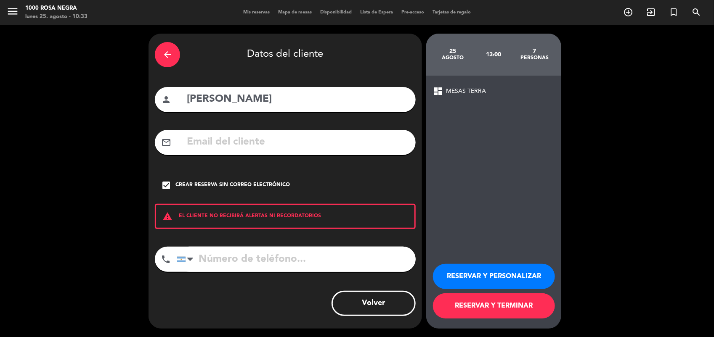
click at [212, 265] on input "tel" at bounding box center [296, 259] width 239 height 25
type input "1145265493"
click at [493, 268] on button "RESERVAR Y PERSONALIZAR" at bounding box center [494, 276] width 122 height 25
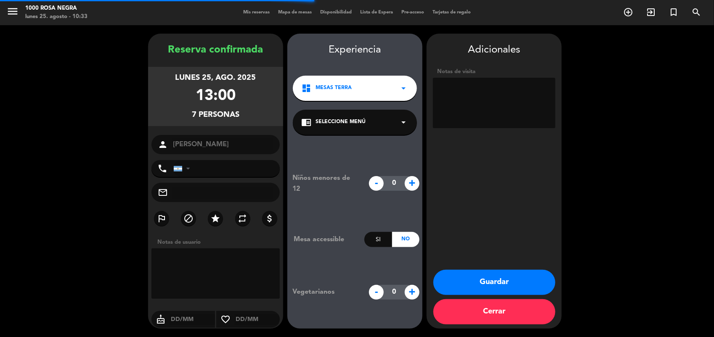
type input "[PHONE_NUMBER]"
click at [490, 279] on button "Guardar" at bounding box center [494, 282] width 122 height 25
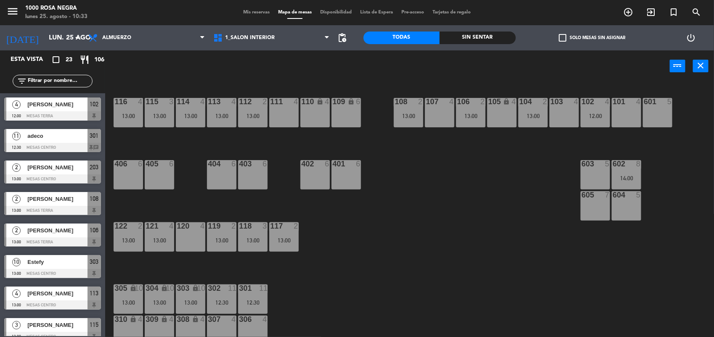
click at [49, 81] on input "text" at bounding box center [59, 81] width 65 height 9
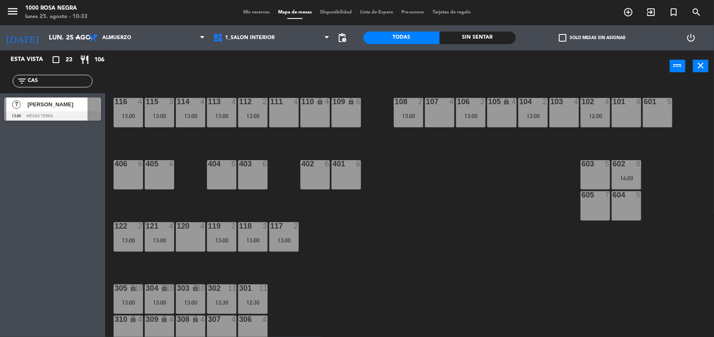
type input "CAS"
click at [37, 104] on span "[PERSON_NAME]" at bounding box center [57, 104] width 60 height 9
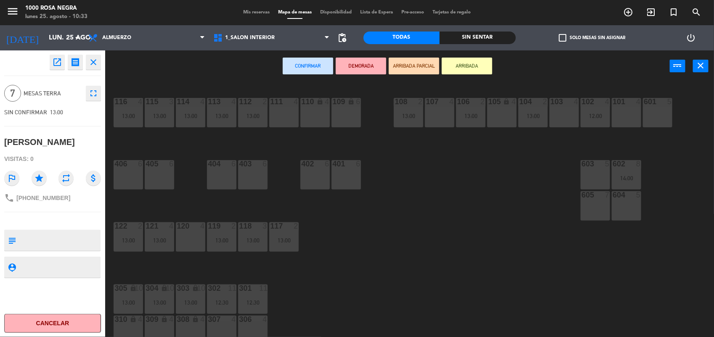
click at [594, 205] on div "605 7" at bounding box center [594, 205] width 29 height 29
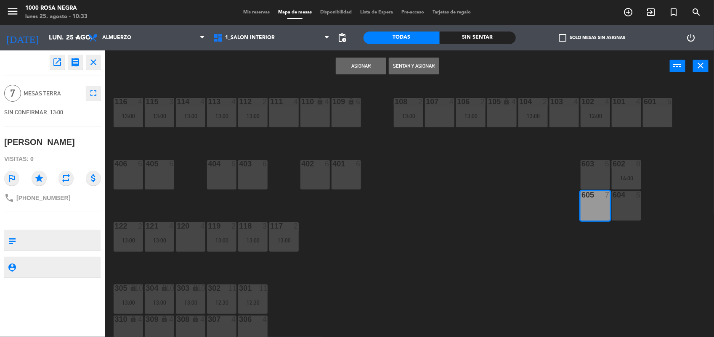
click at [357, 70] on button "Asignar" at bounding box center [361, 66] width 50 height 17
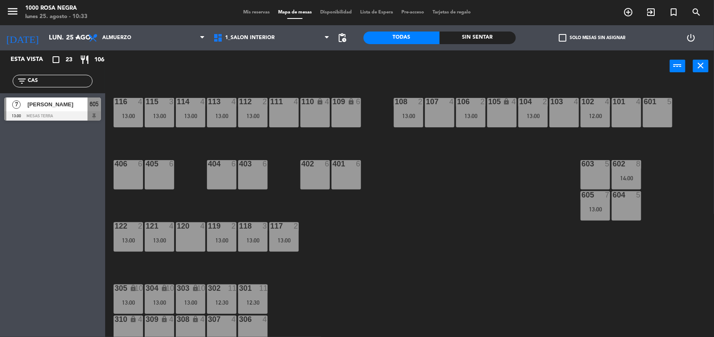
click at [45, 83] on input "CAS" at bounding box center [59, 81] width 65 height 9
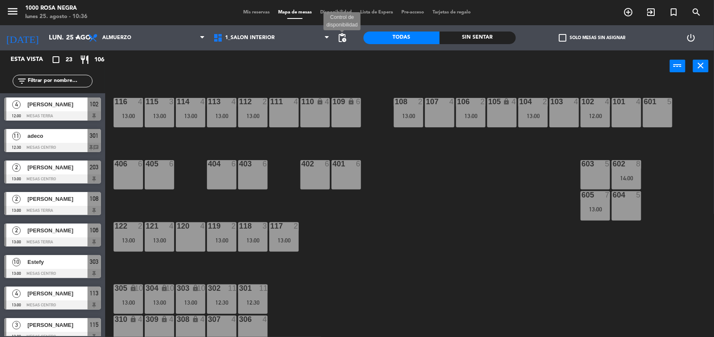
click at [347, 40] on span "pending_actions" at bounding box center [342, 38] width 10 height 10
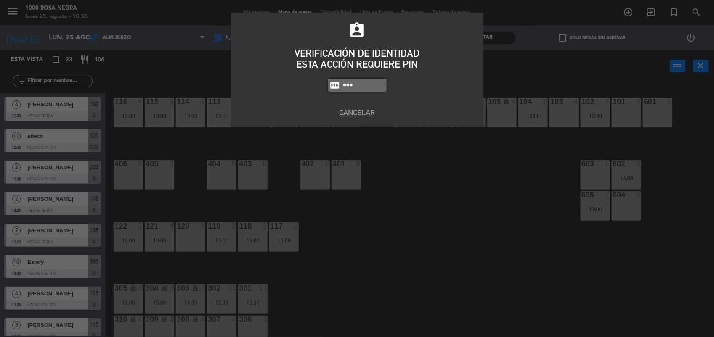
type input "6874"
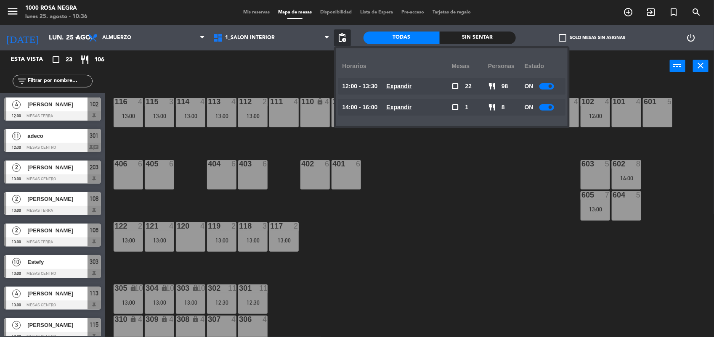
click at [546, 83] on div at bounding box center [546, 86] width 15 height 6
click at [545, 106] on div at bounding box center [546, 107] width 15 height 6
click at [508, 167] on div "116 4 13:00 115 3 13:00 114 4 13:00 113 4 13:00 112 2 13:00 111 4 110 lock 4 10…" at bounding box center [412, 210] width 601 height 255
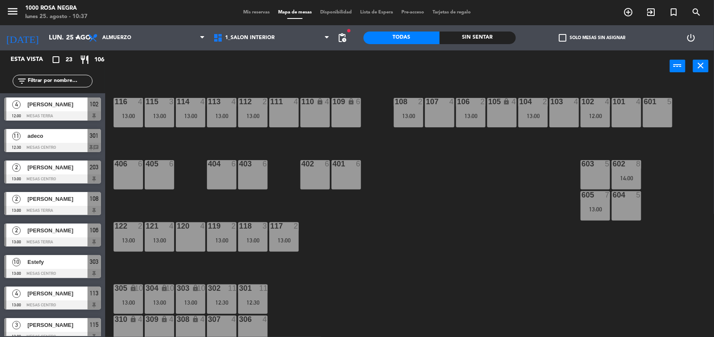
drag, startPoint x: 247, startPoint y: 11, endPoint x: 251, endPoint y: 13, distance: 4.7
click at [251, 13] on span "Mis reservas" at bounding box center [256, 12] width 35 height 5
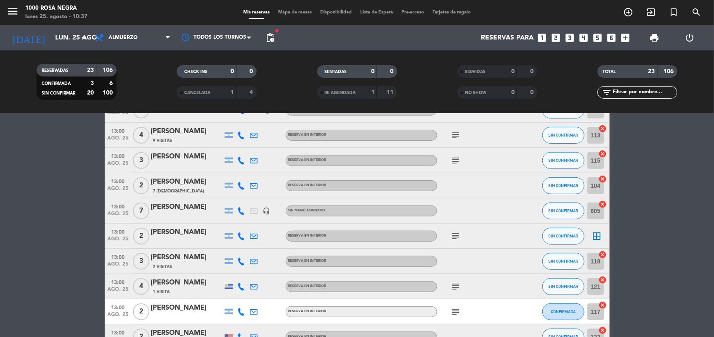
scroll to position [205, 0]
click at [455, 234] on icon "subject" at bounding box center [456, 236] width 10 height 10
click at [594, 234] on icon "border_all" at bounding box center [597, 236] width 10 height 10
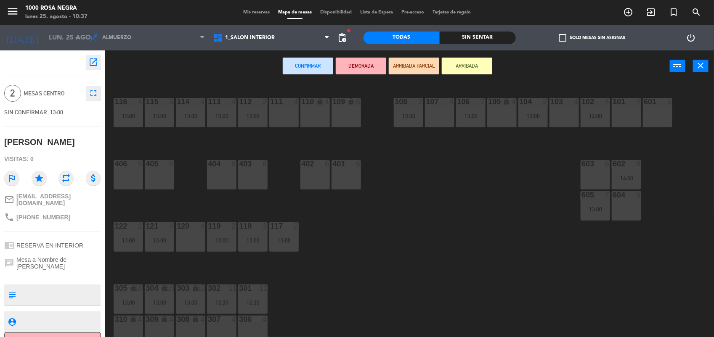
click at [282, 109] on div "111 4" at bounding box center [283, 112] width 29 height 29
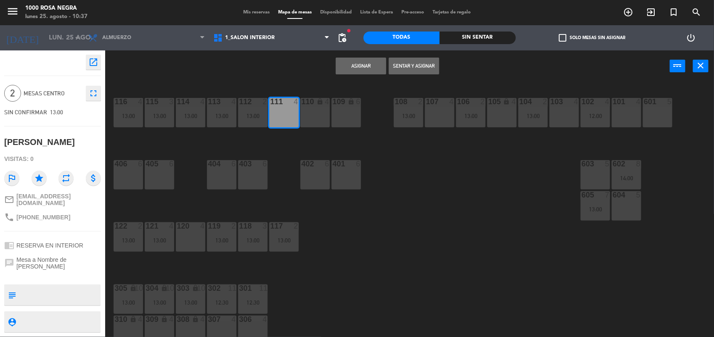
click at [354, 62] on button "Asignar" at bounding box center [361, 66] width 50 height 17
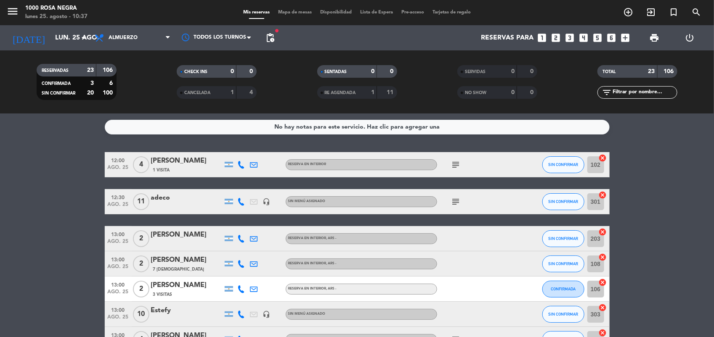
click at [294, 13] on span "Mapa de mesas" at bounding box center [295, 12] width 42 height 5
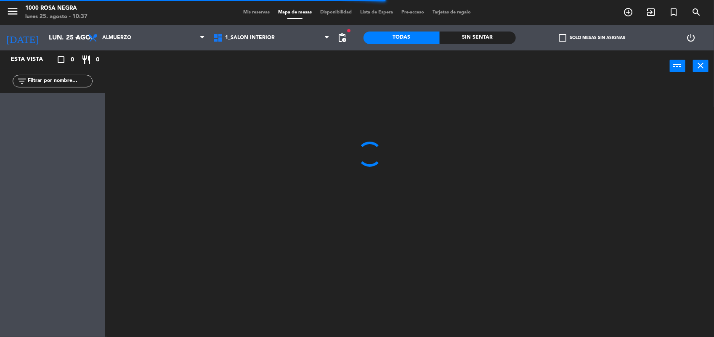
click at [294, 13] on span "Mapa de mesas" at bounding box center [295, 12] width 42 height 5
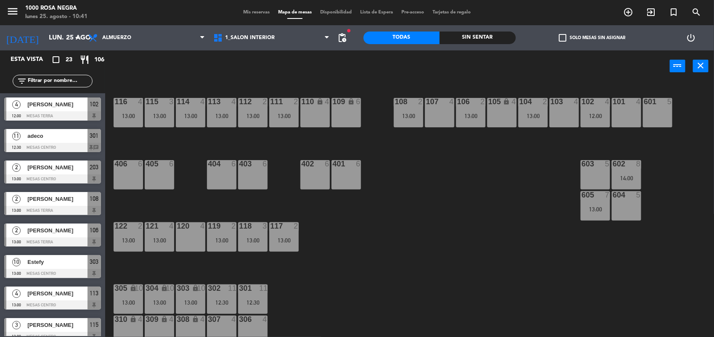
click at [427, 234] on div "116 4 13:00 115 3 13:00 114 4 13:00 113 4 13:00 112 2 13:00 111 2 13:00 110 loc…" at bounding box center [412, 210] width 601 height 255
click at [250, 183] on div "403 6" at bounding box center [252, 174] width 29 height 29
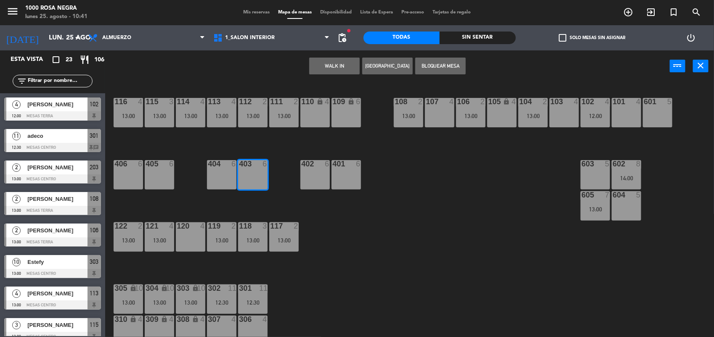
click at [231, 197] on div "116 4 13:00 115 3 13:00 114 4 13:00 113 4 13:00 112 2 13:00 111 2 13:00 110 loc…" at bounding box center [412, 210] width 601 height 255
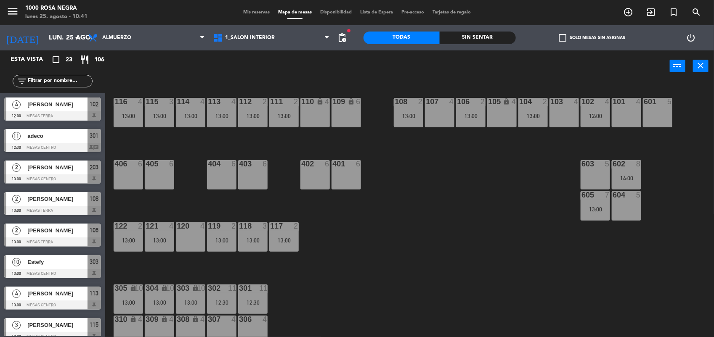
click at [217, 173] on div "404 6" at bounding box center [221, 174] width 29 height 29
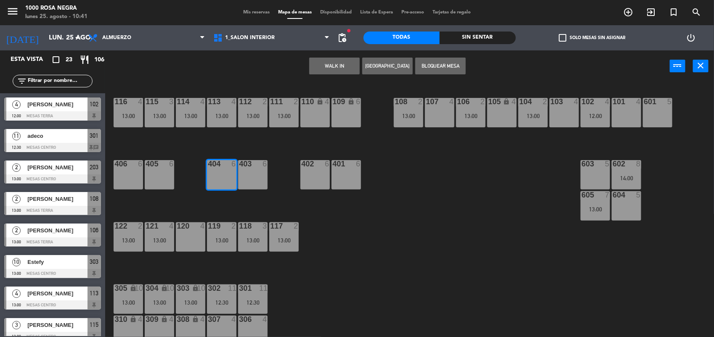
click at [392, 64] on button "[GEOGRAPHIC_DATA]" at bounding box center [387, 66] width 50 height 17
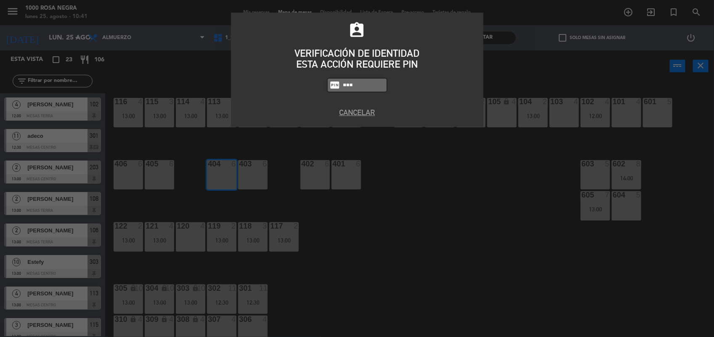
type input "6874"
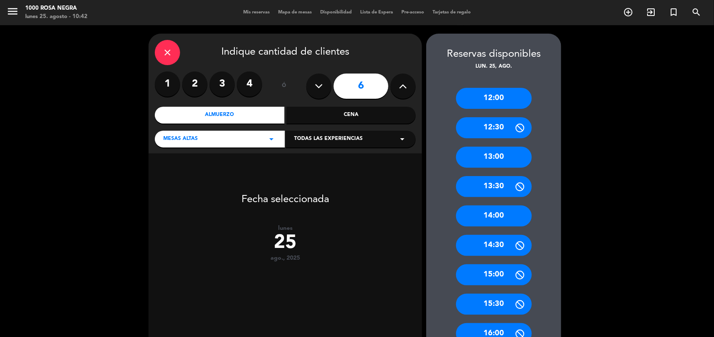
click at [495, 158] on div "13:00" at bounding box center [494, 157] width 76 height 21
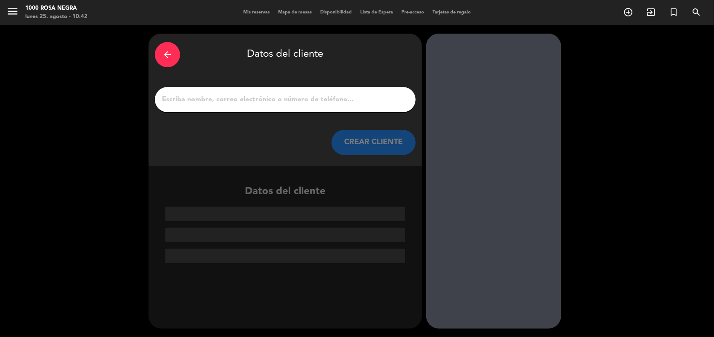
click at [232, 105] on input "1" at bounding box center [285, 100] width 248 height 12
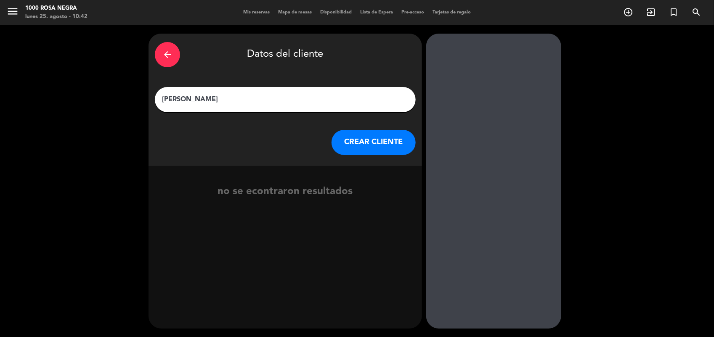
type input "[PERSON_NAME]"
click at [359, 136] on button "CREAR CLIENTE" at bounding box center [373, 142] width 84 height 25
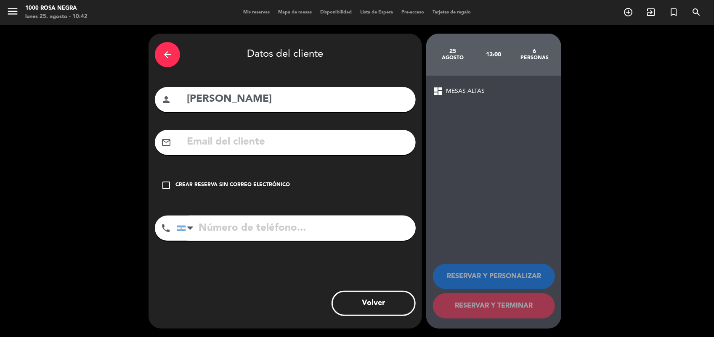
click at [270, 185] on div "Crear reserva sin correo electrónico" at bounding box center [232, 185] width 114 height 8
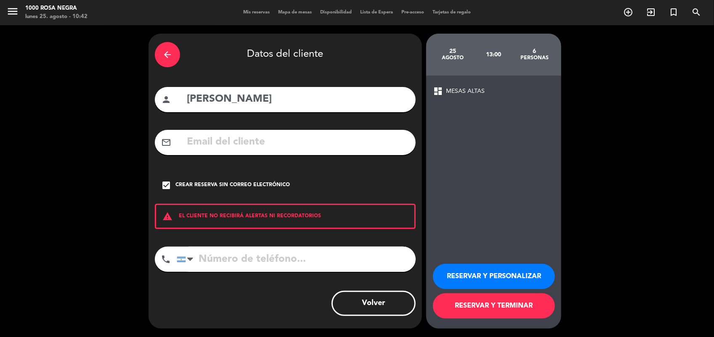
click at [231, 261] on input "tel" at bounding box center [296, 259] width 239 height 25
type input "1165000777"
click at [475, 273] on button "RESERVAR Y PERSONALIZAR" at bounding box center [494, 276] width 122 height 25
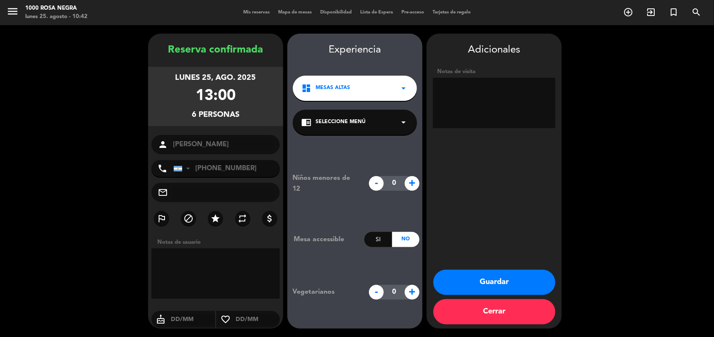
click at [472, 91] on textarea at bounding box center [494, 103] width 122 height 50
type textarea "LE DIJE MESA ALTA"
click at [500, 274] on button "Guardar" at bounding box center [494, 282] width 122 height 25
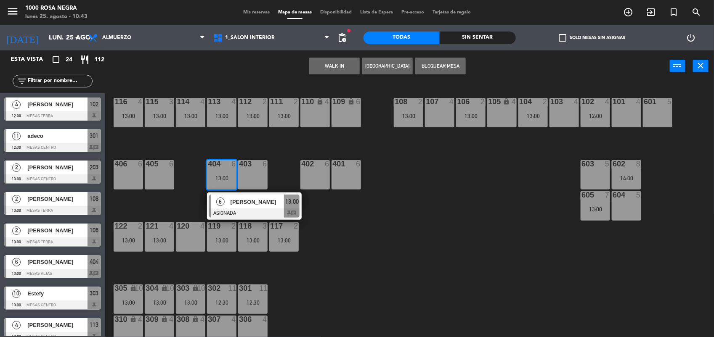
click at [249, 172] on div "403 6" at bounding box center [252, 174] width 29 height 29
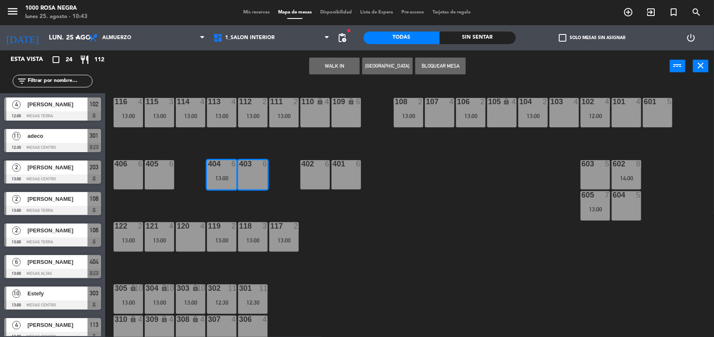
click at [393, 242] on div "116 4 13:00 115 3 13:00 114 4 13:00 113 4 13:00 112 2 13:00 111 2 13:00 110 loc…" at bounding box center [412, 210] width 601 height 255
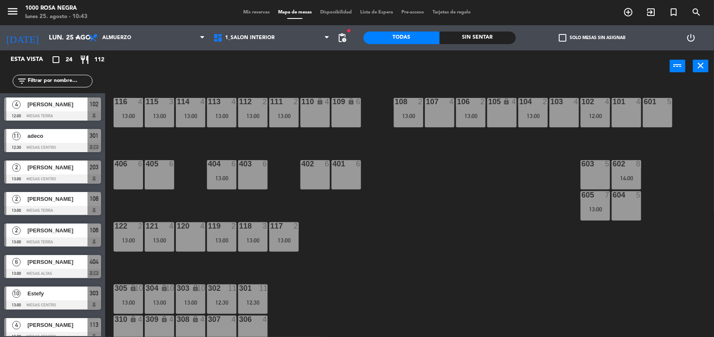
click at [260, 166] on div "6" at bounding box center [267, 164] width 14 height 8
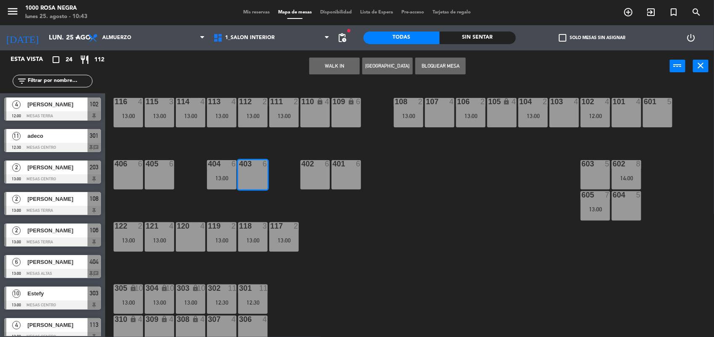
click at [378, 68] on button "[GEOGRAPHIC_DATA]" at bounding box center [387, 66] width 50 height 17
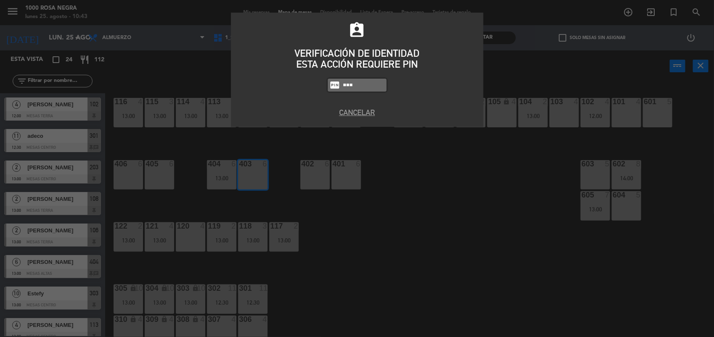
type input "6874"
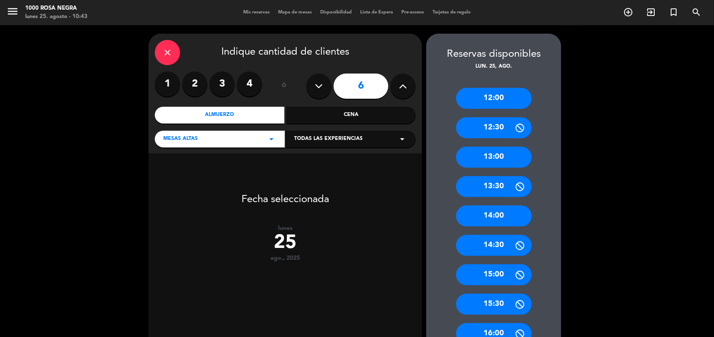
click at [165, 57] on icon "close" at bounding box center [167, 53] width 10 height 10
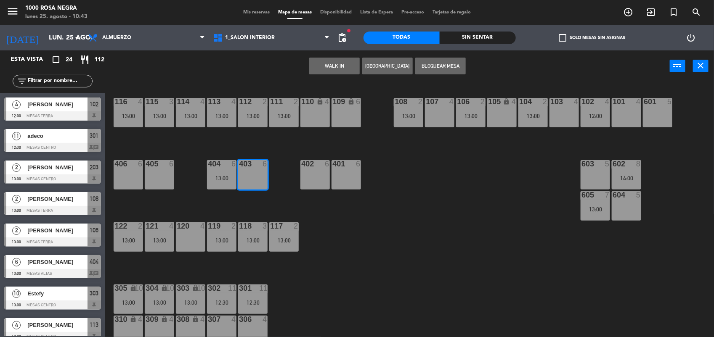
click at [384, 60] on button "[GEOGRAPHIC_DATA]" at bounding box center [387, 66] width 50 height 17
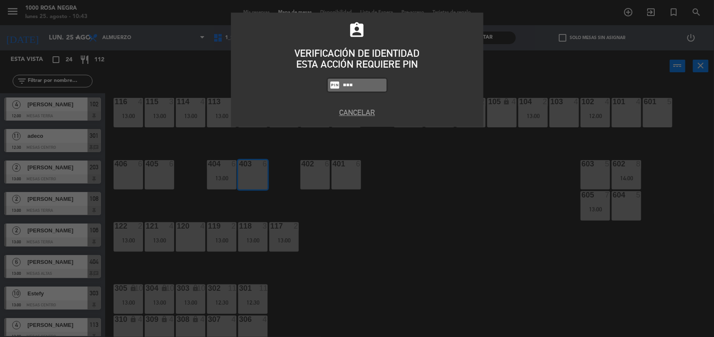
type input "6874"
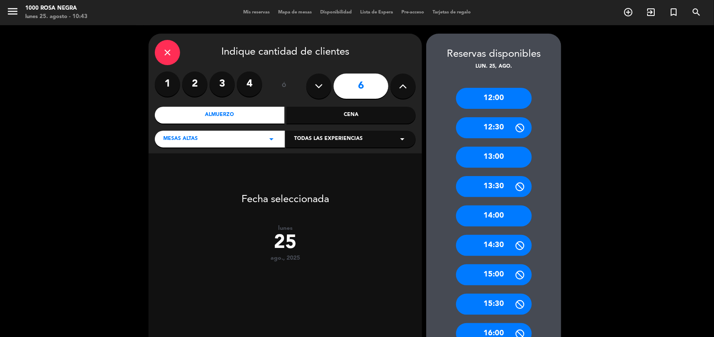
click at [158, 58] on div "close" at bounding box center [167, 52] width 25 height 25
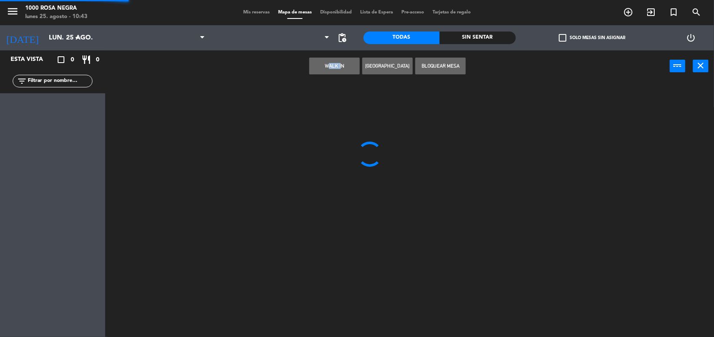
click at [158, 58] on div "WALK IN [GEOGRAPHIC_DATA] Bloquear Mesa power_input close" at bounding box center [387, 66] width 564 height 32
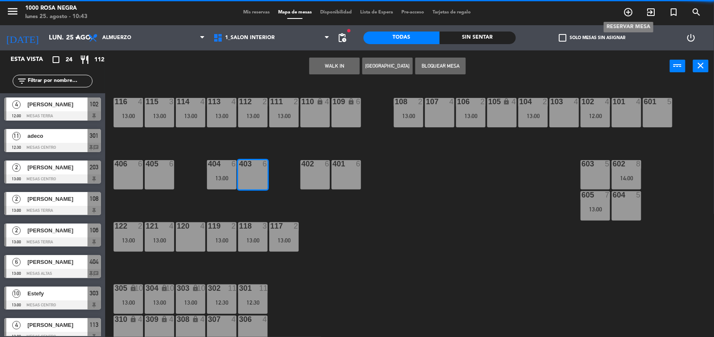
click at [627, 13] on icon "add_circle_outline" at bounding box center [628, 12] width 10 height 10
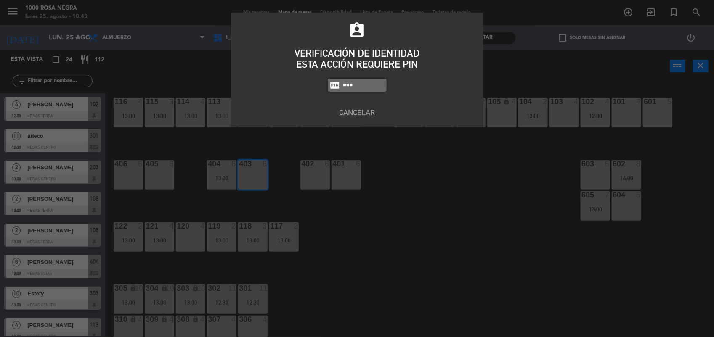
type input "6874"
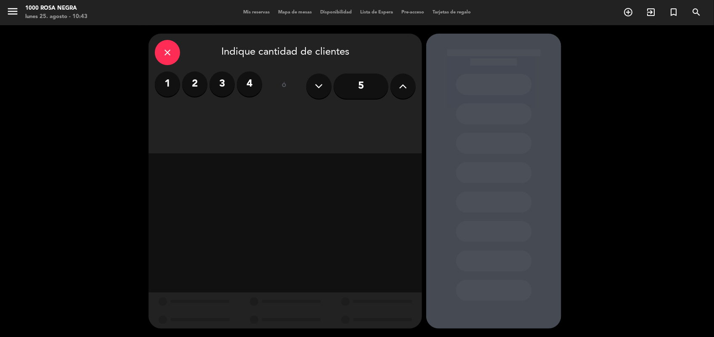
click at [252, 81] on label "4" at bounding box center [249, 83] width 25 height 25
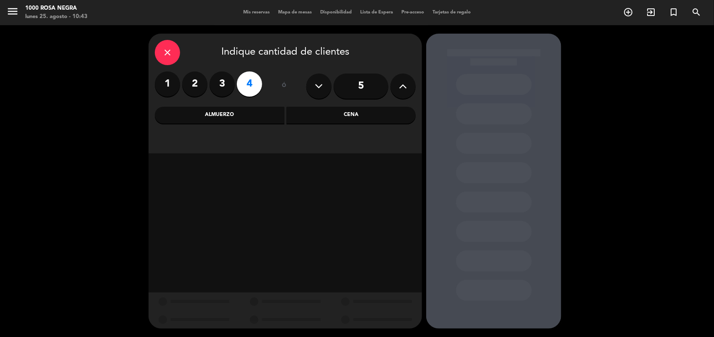
click at [222, 121] on div "Almuerzo" at bounding box center [220, 115] width 130 height 17
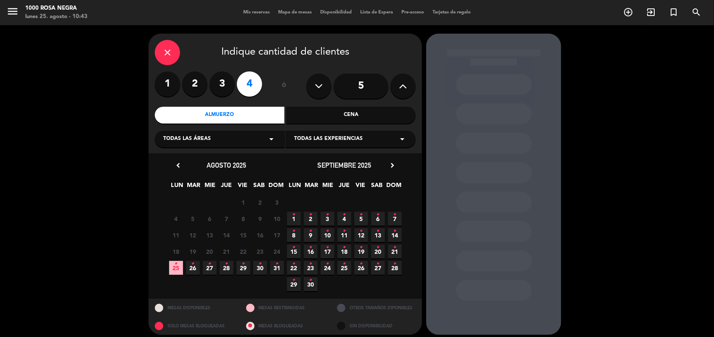
click at [170, 265] on span "25 •" at bounding box center [176, 268] width 14 height 14
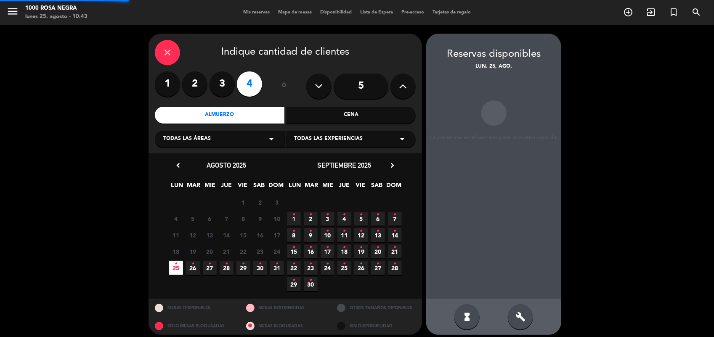
scroll to position [5, 0]
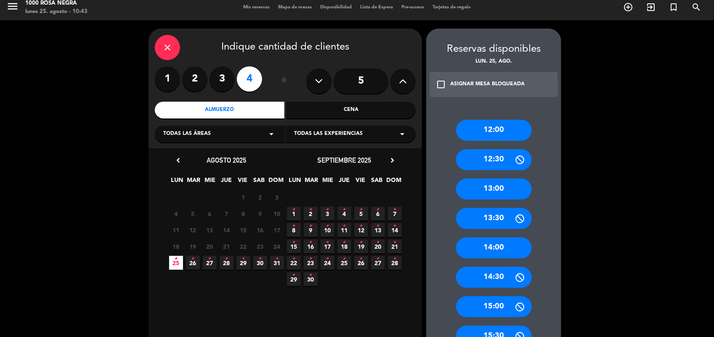
click at [483, 188] on div "13:00" at bounding box center [494, 189] width 76 height 21
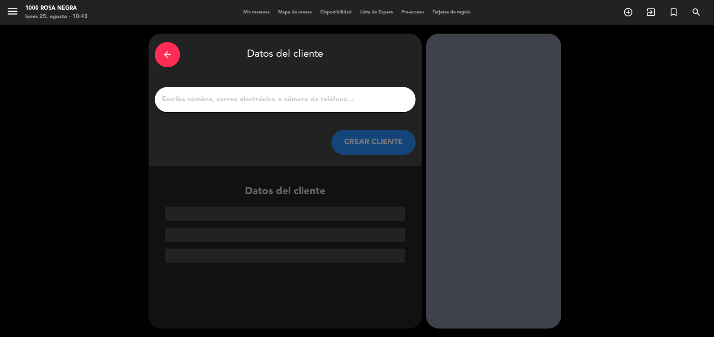
scroll to position [0, 0]
click at [261, 103] on input "1" at bounding box center [285, 100] width 248 height 12
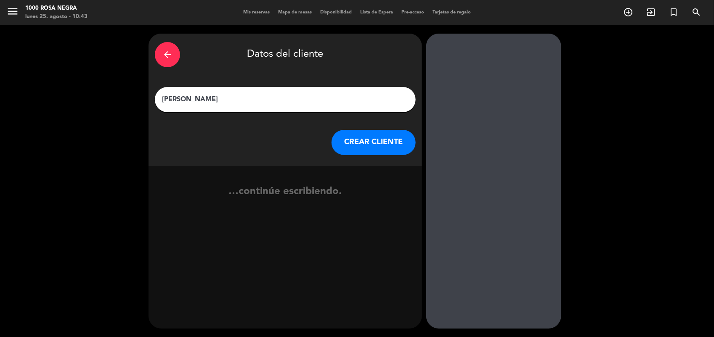
type input "[PERSON_NAME]"
click at [375, 142] on button "CREAR CLIENTE" at bounding box center [373, 142] width 84 height 25
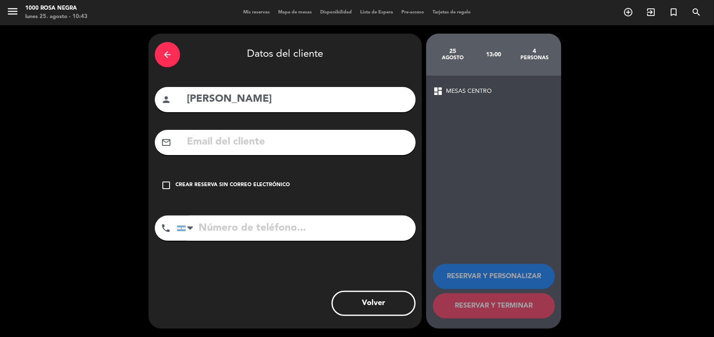
click at [280, 182] on div "Crear reserva sin correo electrónico" at bounding box center [232, 185] width 114 height 8
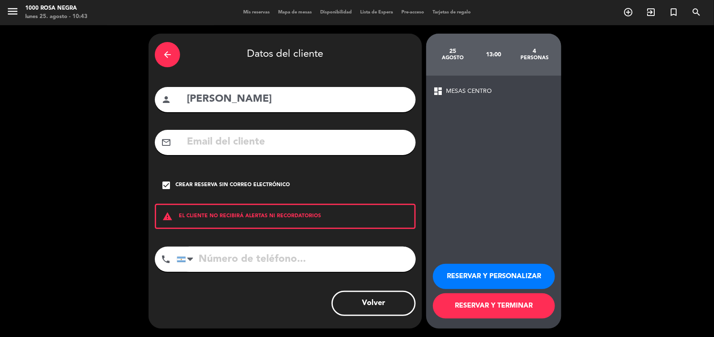
click at [224, 258] on input "tel" at bounding box center [296, 259] width 239 height 25
click at [485, 276] on button "RESERVAR Y PERSONALIZAR" at bounding box center [494, 276] width 122 height 25
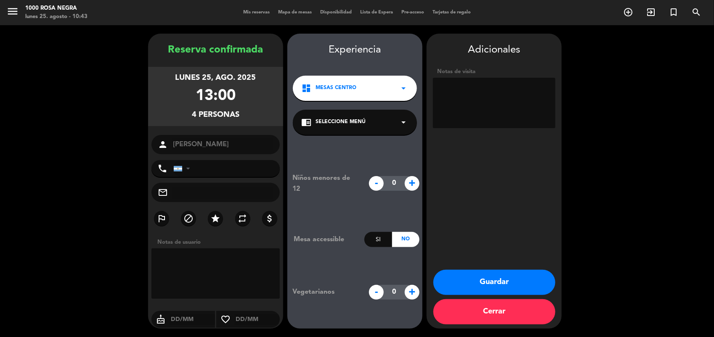
click at [484, 85] on textarea at bounding box center [494, 103] width 122 height 50
type textarea "MESA ALTA"
click at [476, 277] on button "Guardar" at bounding box center [494, 282] width 122 height 25
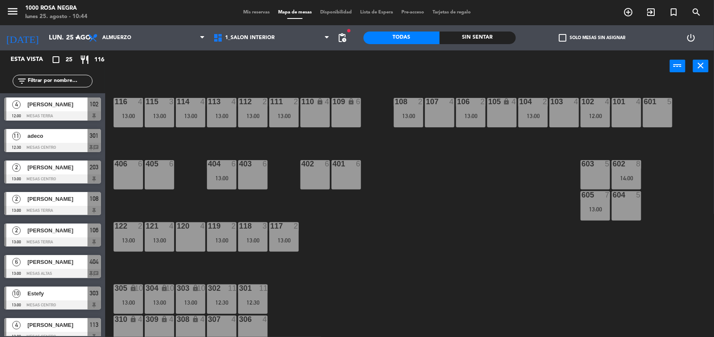
click at [461, 43] on div "Sin sentar" at bounding box center [478, 38] width 76 height 13
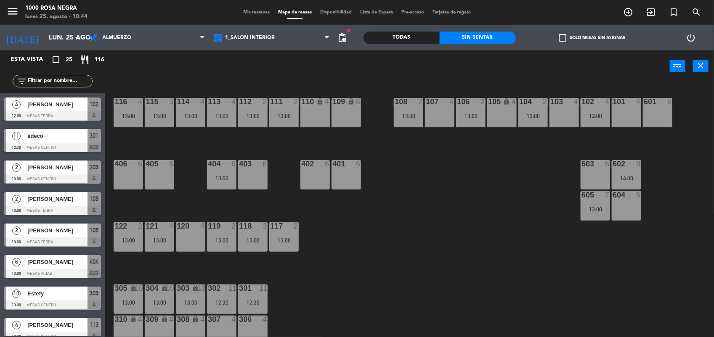
click at [461, 43] on div "Sin sentar" at bounding box center [478, 38] width 76 height 13
click at [419, 41] on div "Todas" at bounding box center [401, 38] width 76 height 13
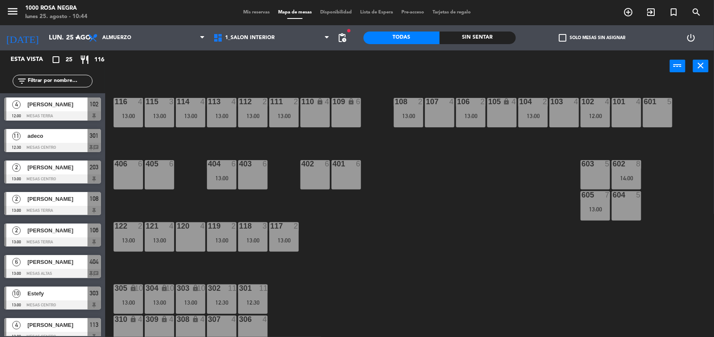
click at [560, 40] on span "check_box_outline_blank" at bounding box center [563, 38] width 8 height 8
click at [592, 38] on input "check_box_outline_blank Solo mesas sin asignar" at bounding box center [592, 38] width 0 height 0
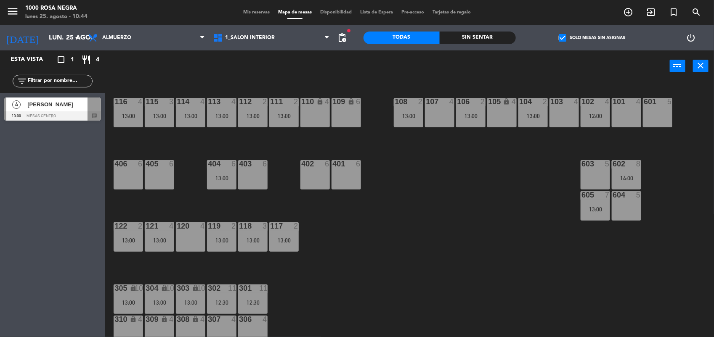
click at [59, 109] on span "[PERSON_NAME]" at bounding box center [57, 104] width 60 height 9
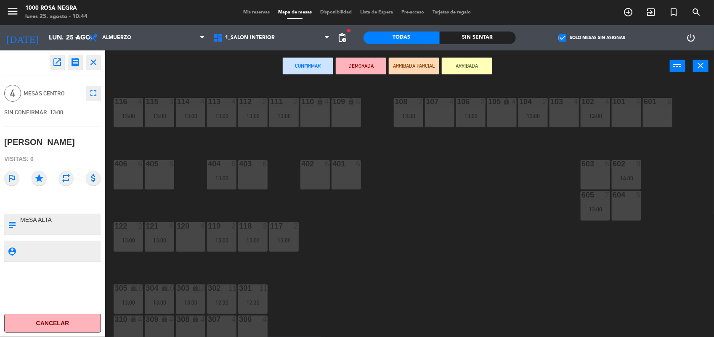
click at [246, 181] on div "403 6" at bounding box center [252, 174] width 29 height 29
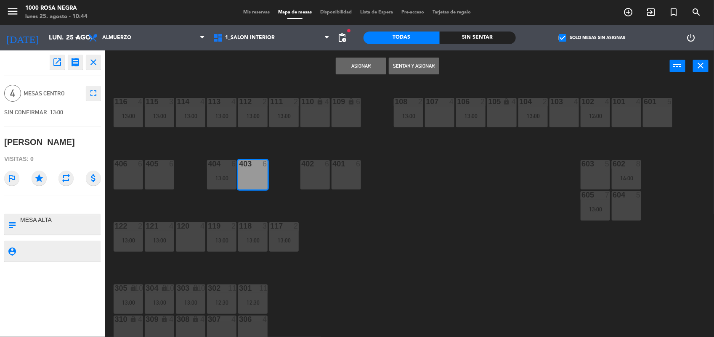
click at [352, 60] on button "Asignar" at bounding box center [361, 66] width 50 height 17
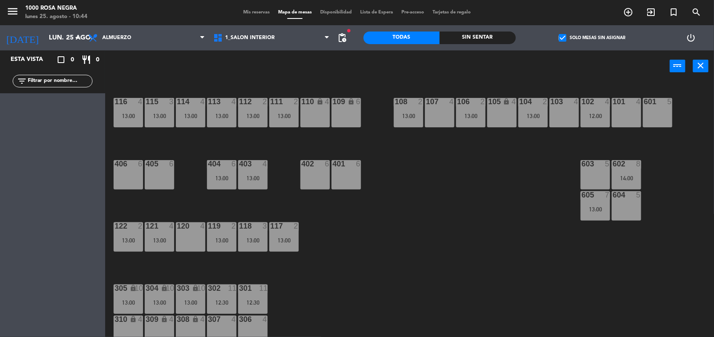
click at [560, 39] on span "check_box" at bounding box center [563, 38] width 8 height 8
click at [592, 38] on input "check_box Solo mesas sin asignar" at bounding box center [592, 38] width 0 height 0
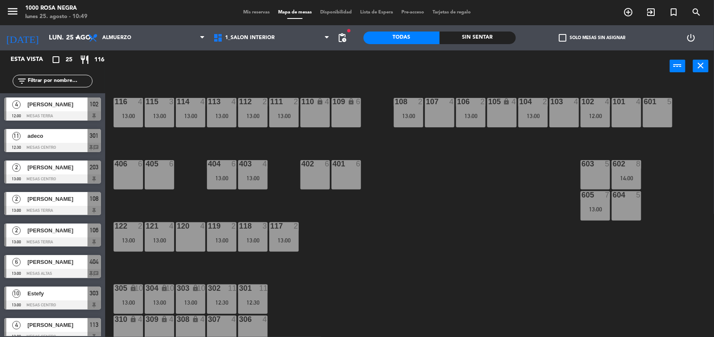
click at [651, 117] on div "601 5" at bounding box center [657, 112] width 29 height 29
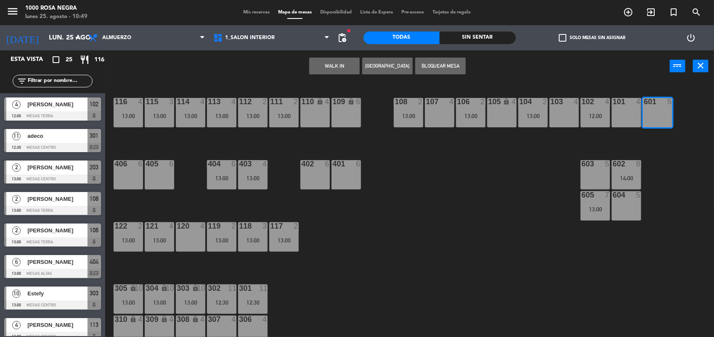
click at [395, 66] on button "[GEOGRAPHIC_DATA]" at bounding box center [387, 66] width 50 height 17
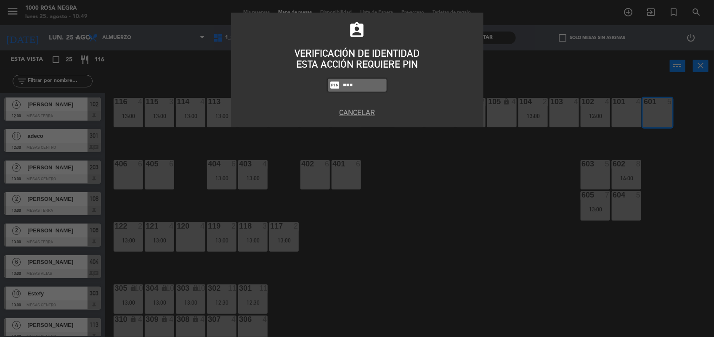
type input "6874"
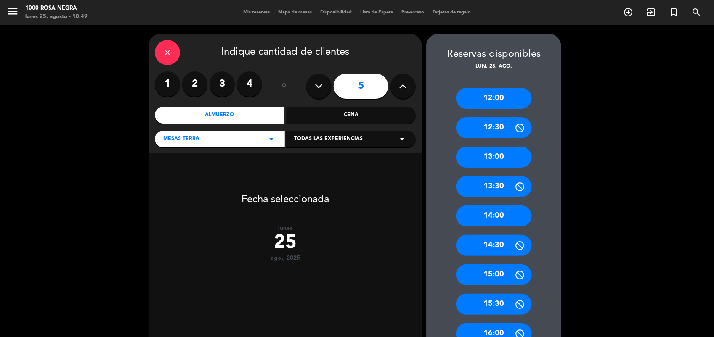
click at [402, 88] on icon at bounding box center [403, 86] width 8 height 13
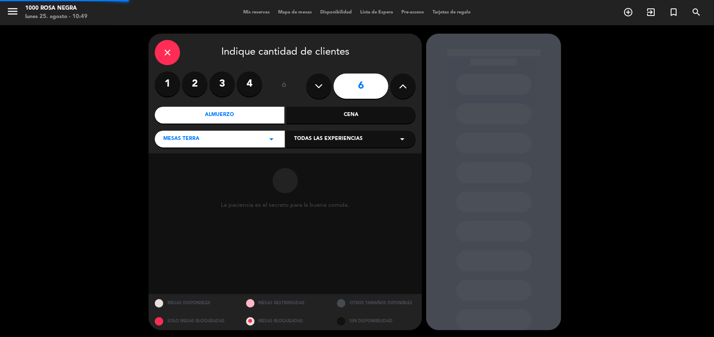
click at [402, 88] on icon at bounding box center [403, 86] width 8 height 13
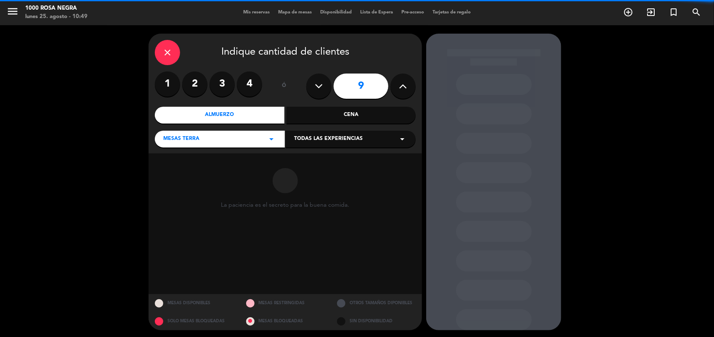
click at [402, 88] on icon at bounding box center [403, 86] width 8 height 13
type input "10"
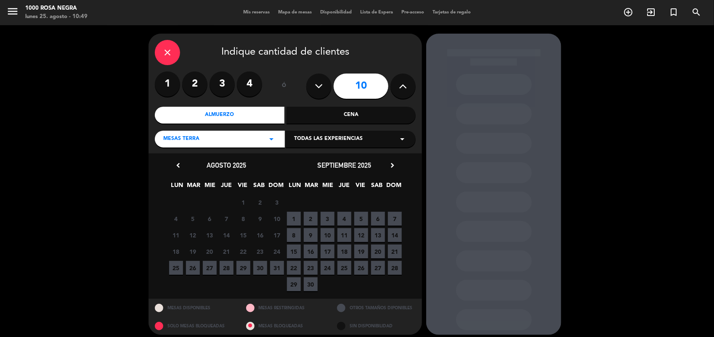
click at [208, 118] on div "Almuerzo" at bounding box center [220, 115] width 130 height 17
click at [173, 265] on span "25" at bounding box center [176, 268] width 14 height 14
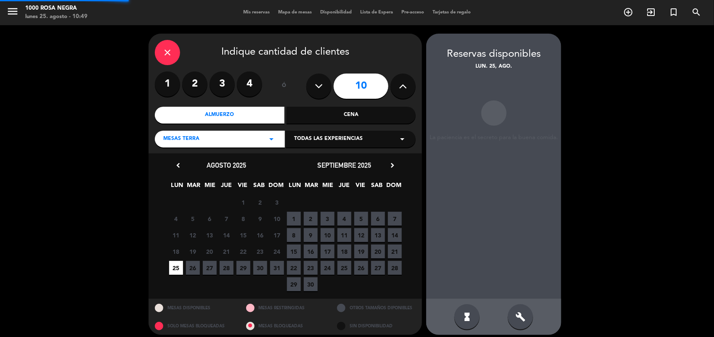
scroll to position [5, 0]
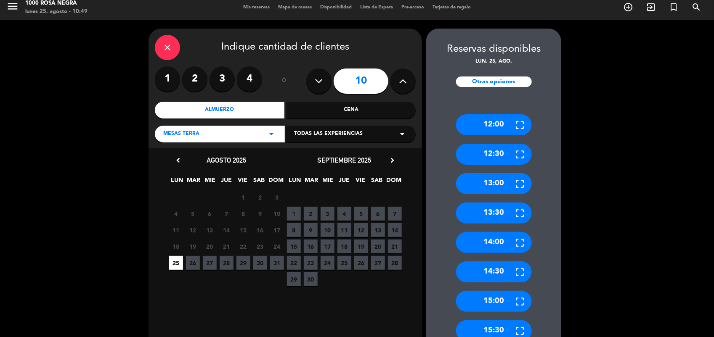
click at [543, 252] on div "12:00 12:30 13:00 13:30 14:00 14:30 15:00 15:30 16:00" at bounding box center [493, 239] width 135 height 282
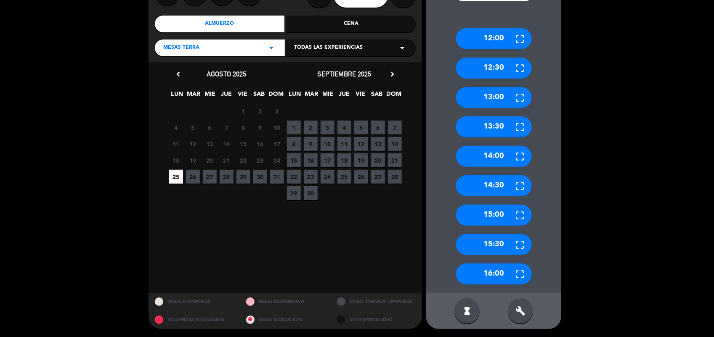
click at [525, 319] on div "build" at bounding box center [520, 311] width 25 height 25
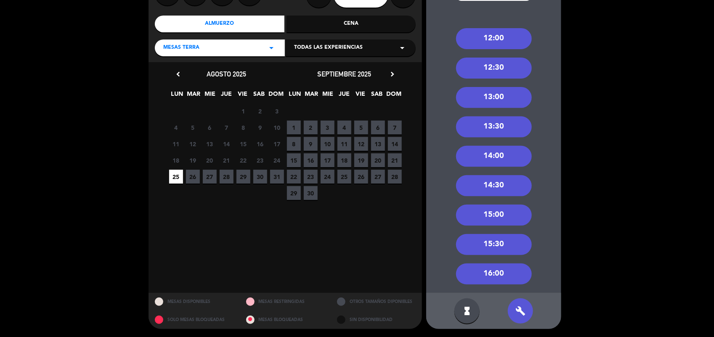
click at [504, 100] on div "13:00" at bounding box center [494, 97] width 76 height 21
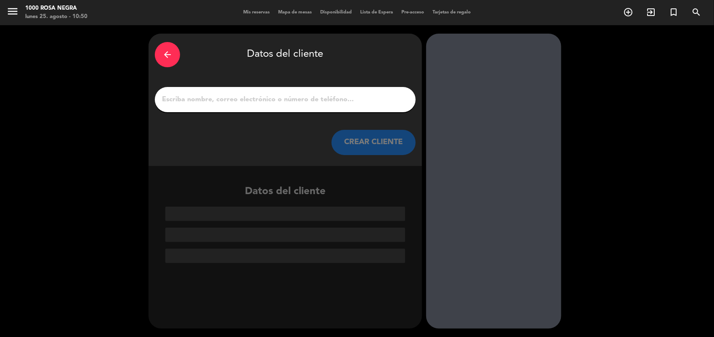
scroll to position [0, 0]
click at [220, 95] on input "1" at bounding box center [285, 100] width 248 height 12
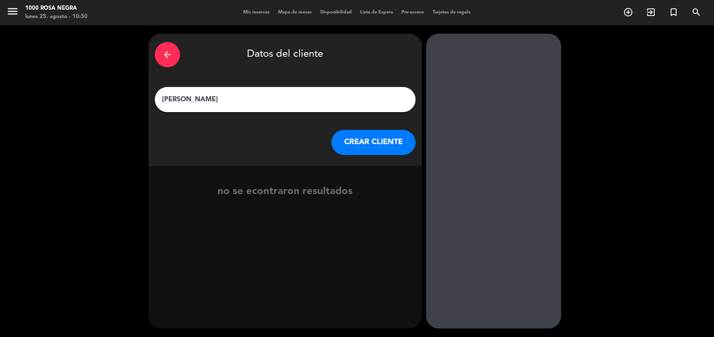
type input "[PERSON_NAME]"
click at [368, 134] on button "CREAR CLIENTE" at bounding box center [373, 142] width 84 height 25
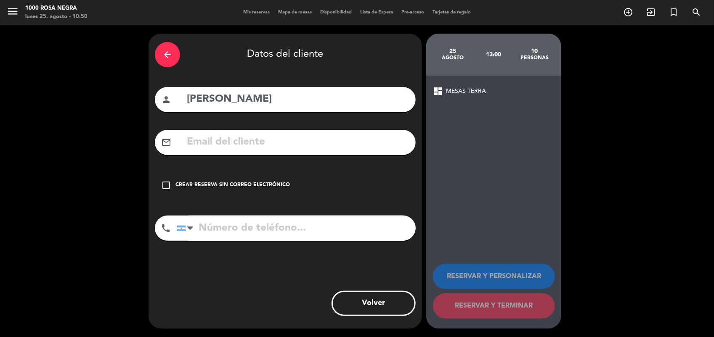
click at [241, 184] on div "Crear reserva sin correo electrónico" at bounding box center [232, 185] width 114 height 8
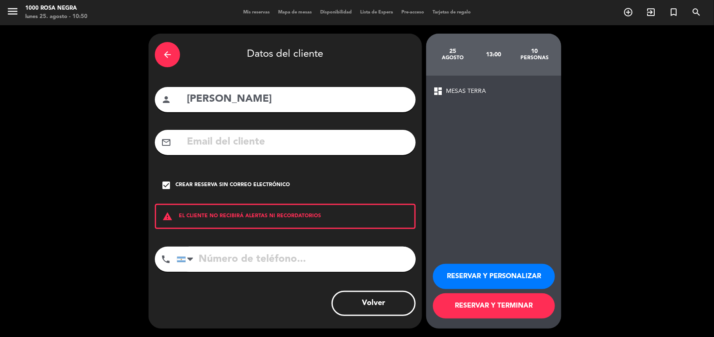
click at [212, 263] on input "tel" at bounding box center [296, 259] width 239 height 25
type input "1130381005"
click at [488, 268] on button "RESERVAR Y PERSONALIZAR" at bounding box center [494, 276] width 122 height 25
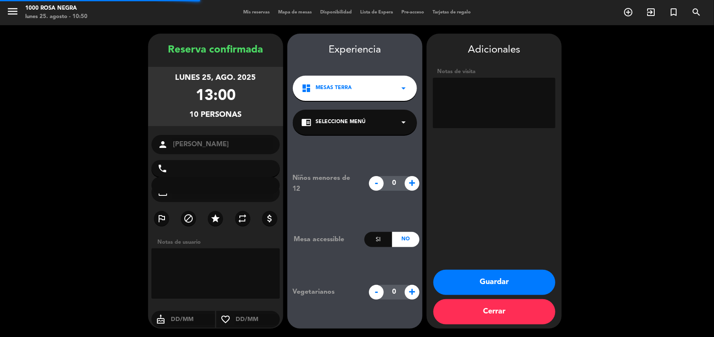
type input "[PHONE_NUMBER]"
click at [469, 87] on textarea at bounding box center [494, 103] width 122 height 50
type textarea "MESA ALTA"
click at [495, 279] on button "Guardar" at bounding box center [494, 282] width 122 height 25
